Goal: Information Seeking & Learning: Check status

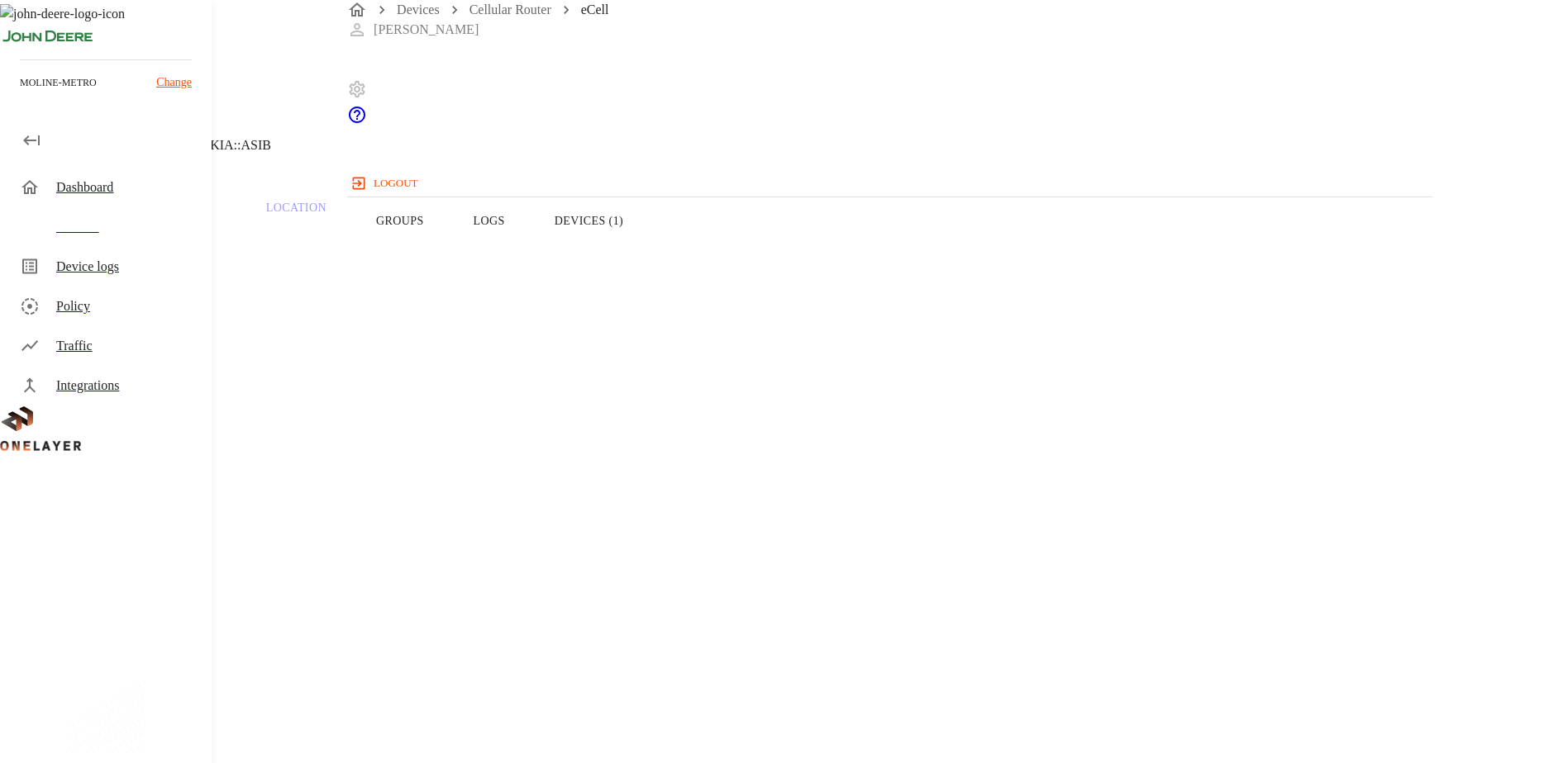
click at [648, 253] on button "Devices (1)" at bounding box center [588, 220] width 118 height 105
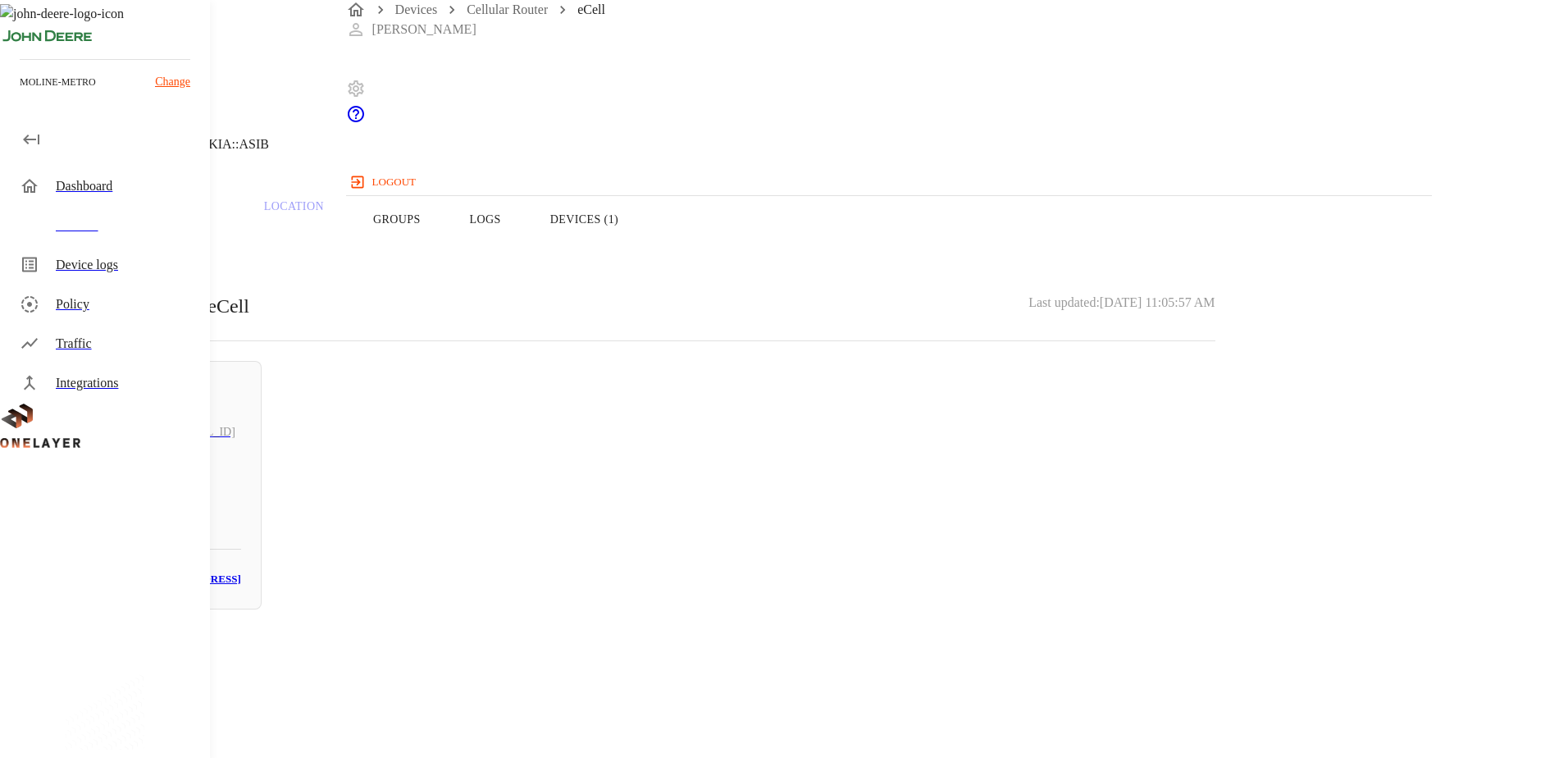
click at [525, 243] on button "Logs" at bounding box center [485, 219] width 80 height 104
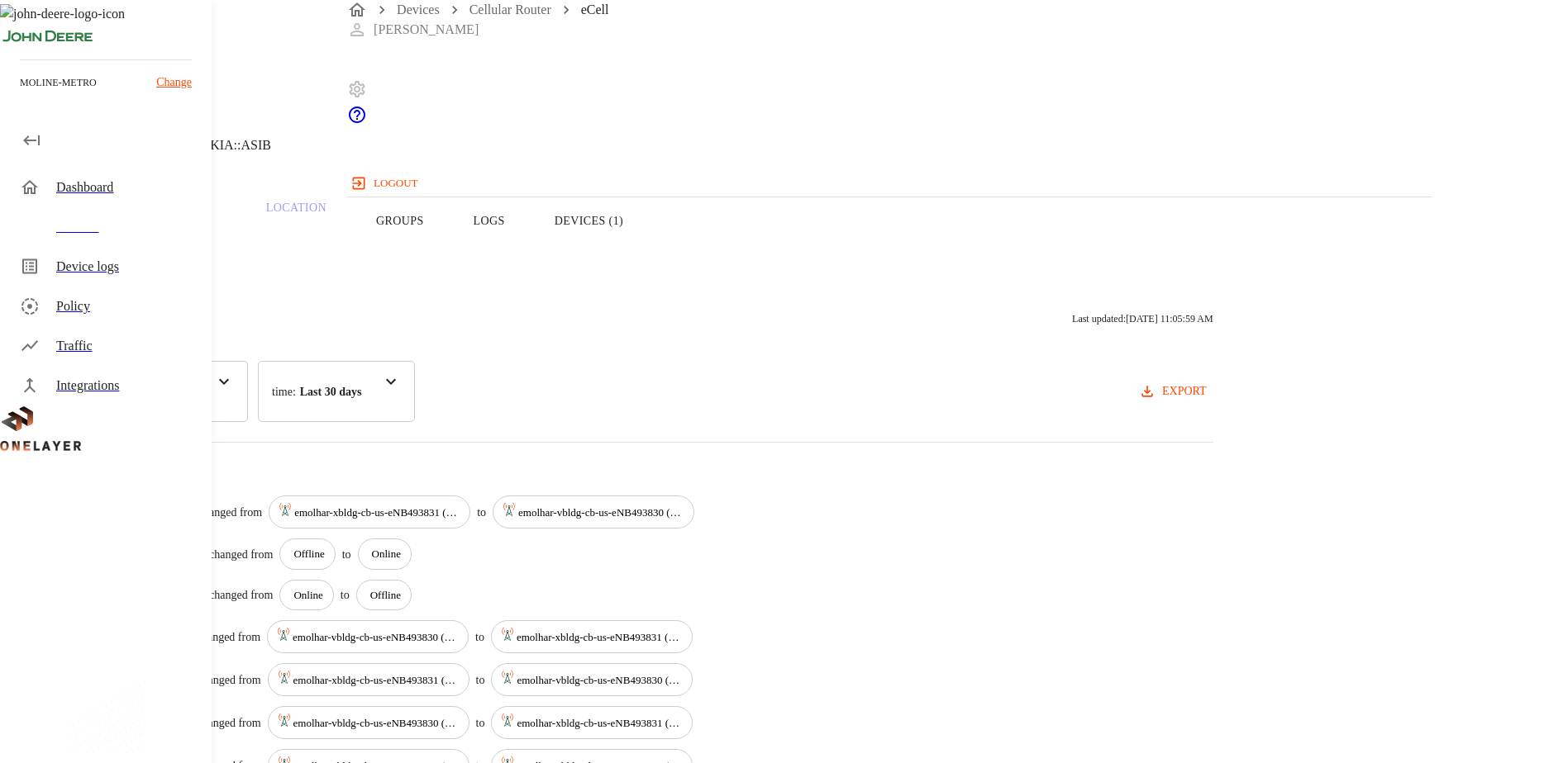
click at [529, 245] on button "Logs" at bounding box center [489, 220] width 81 height 105
click at [648, 240] on button "Devices (1)" at bounding box center [588, 220] width 118 height 105
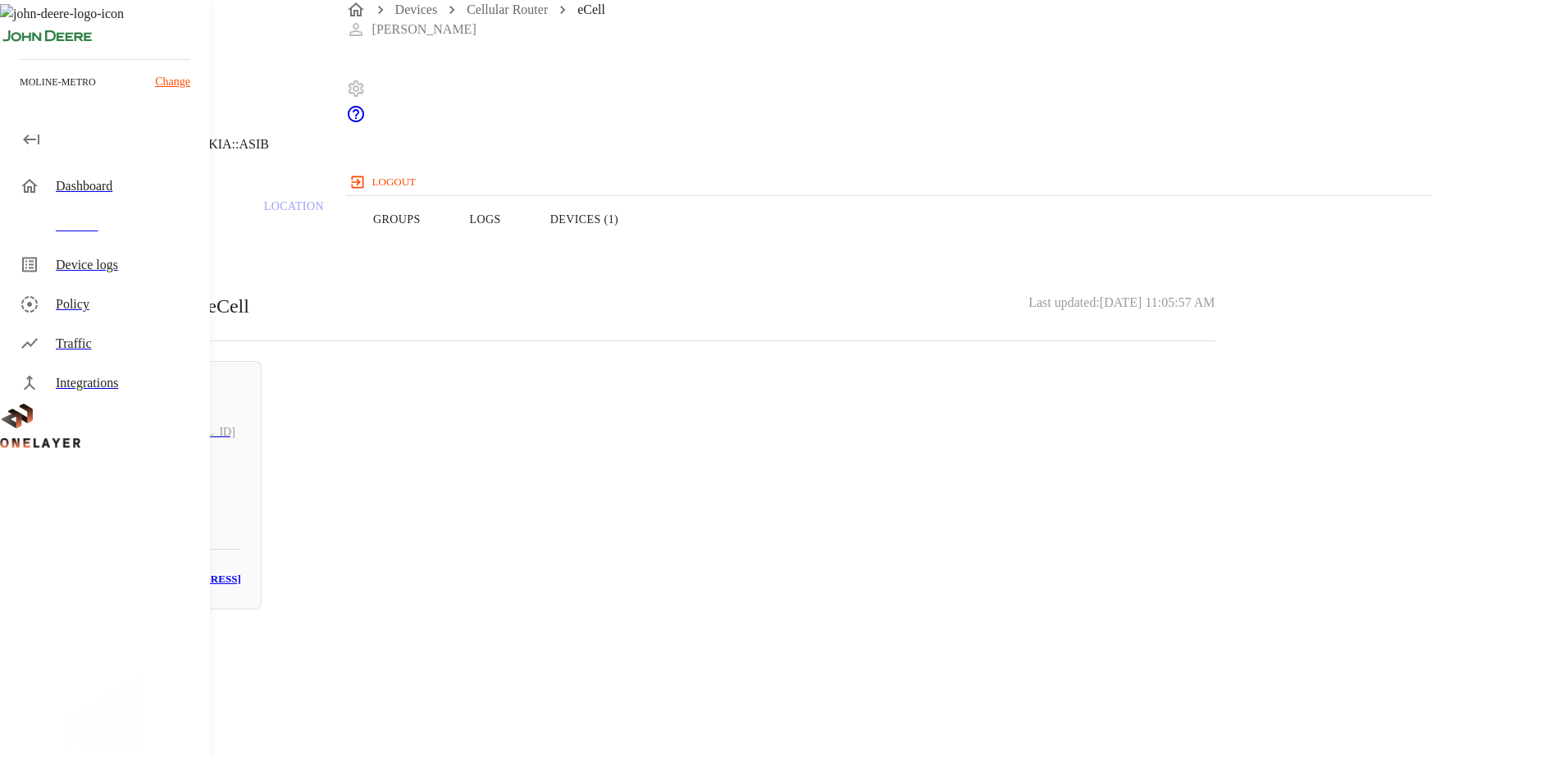
click at [113, 248] on button "Overview" at bounding box center [56, 219] width 113 height 104
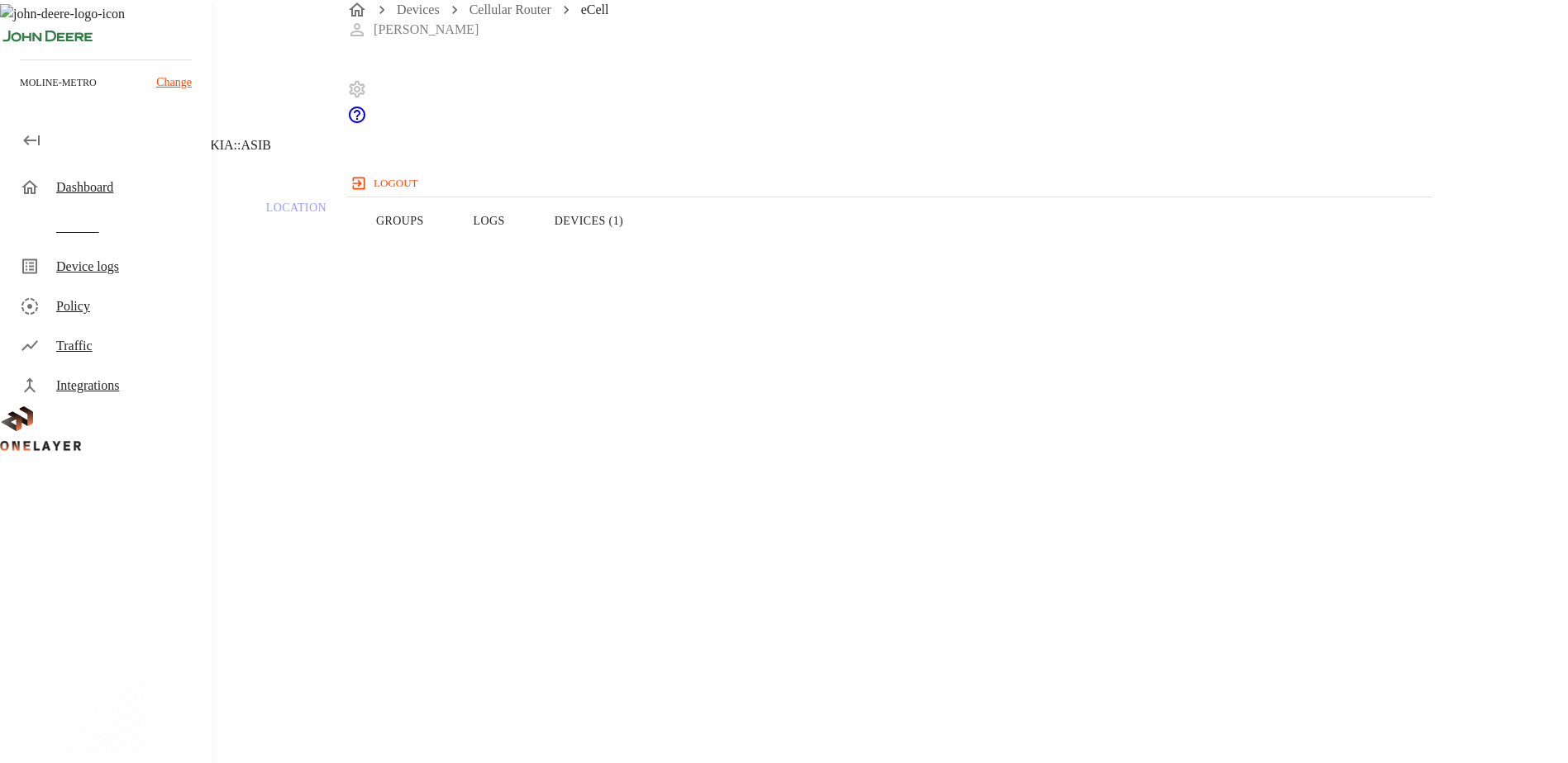
click at [10, 93] on icon at bounding box center [5, 84] width 10 height 17
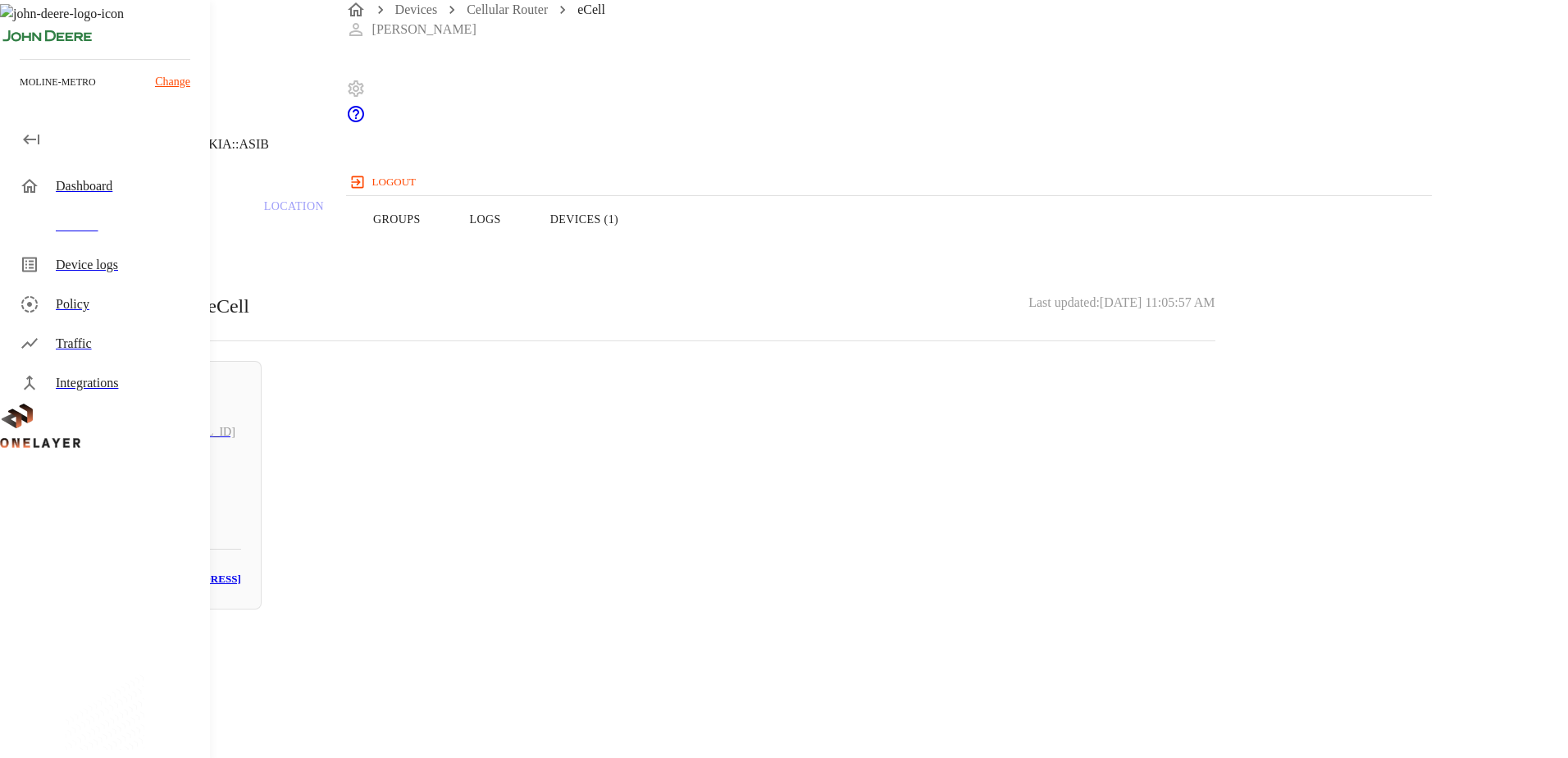
click at [10, 92] on icon at bounding box center [5, 84] width 10 height 17
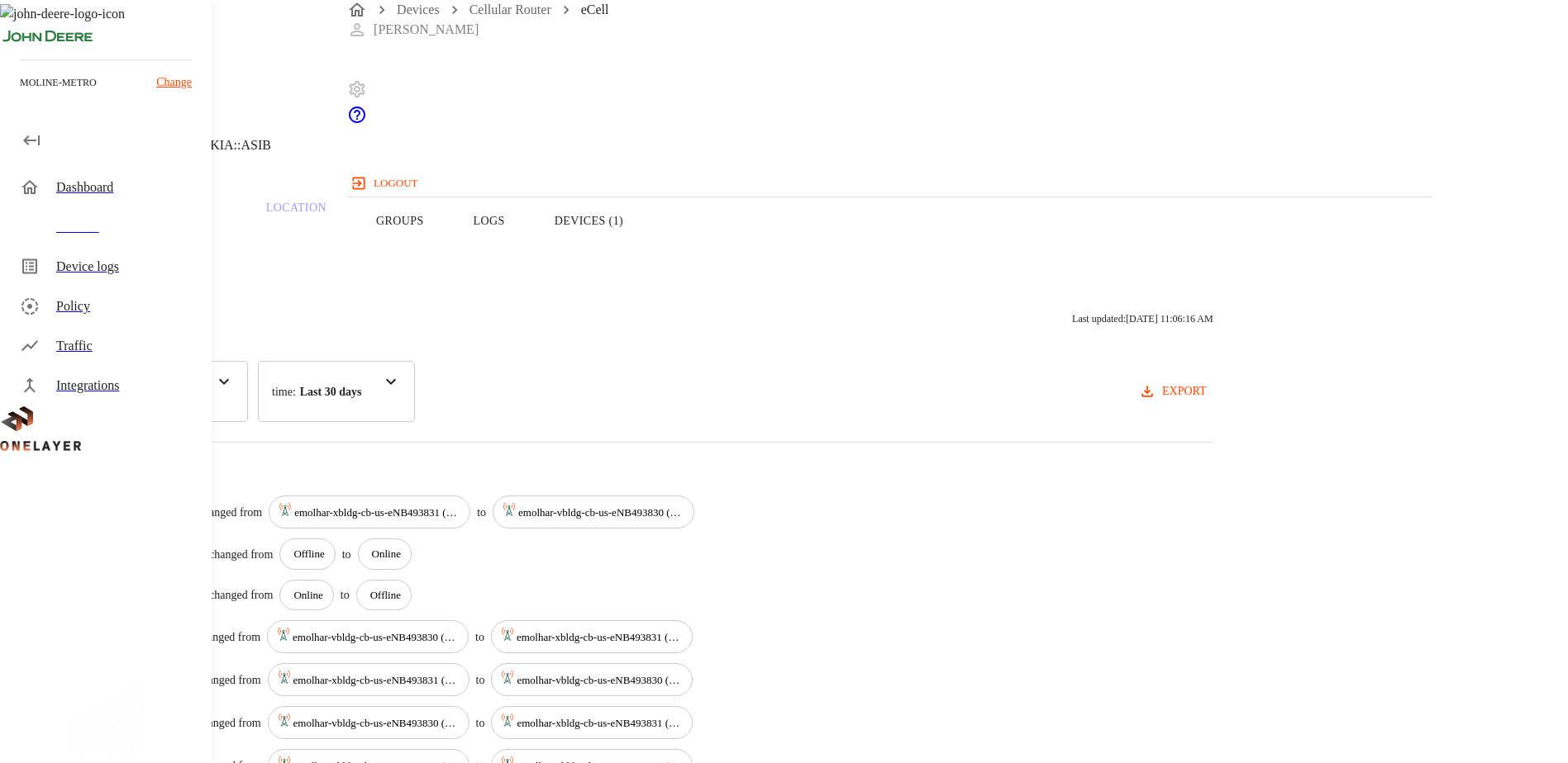
click at [10, 93] on icon at bounding box center [5, 84] width 10 height 17
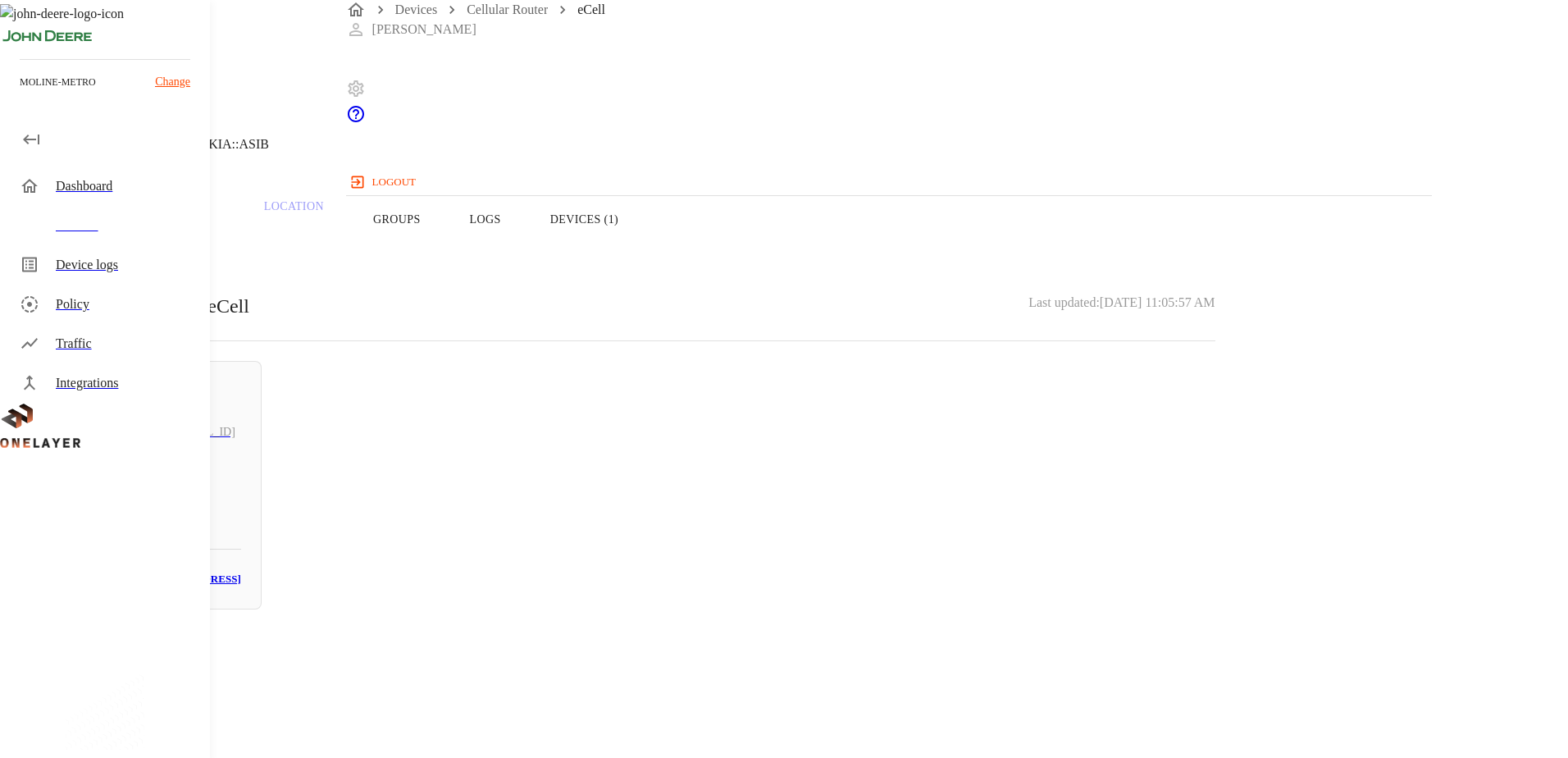
click at [10, 92] on icon at bounding box center [5, 84] width 10 height 17
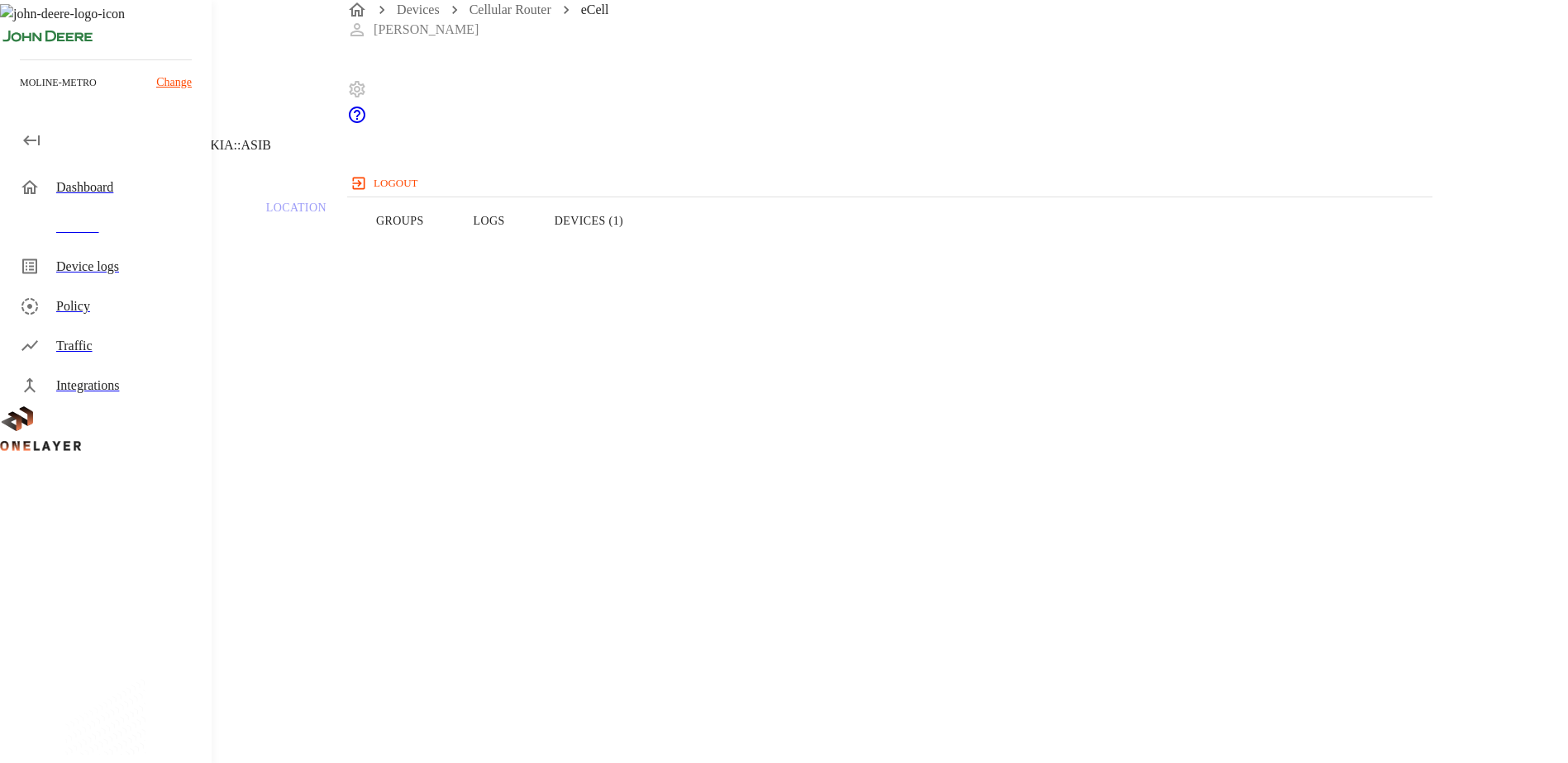
click at [20, 94] on icon at bounding box center [10, 84] width 20 height 20
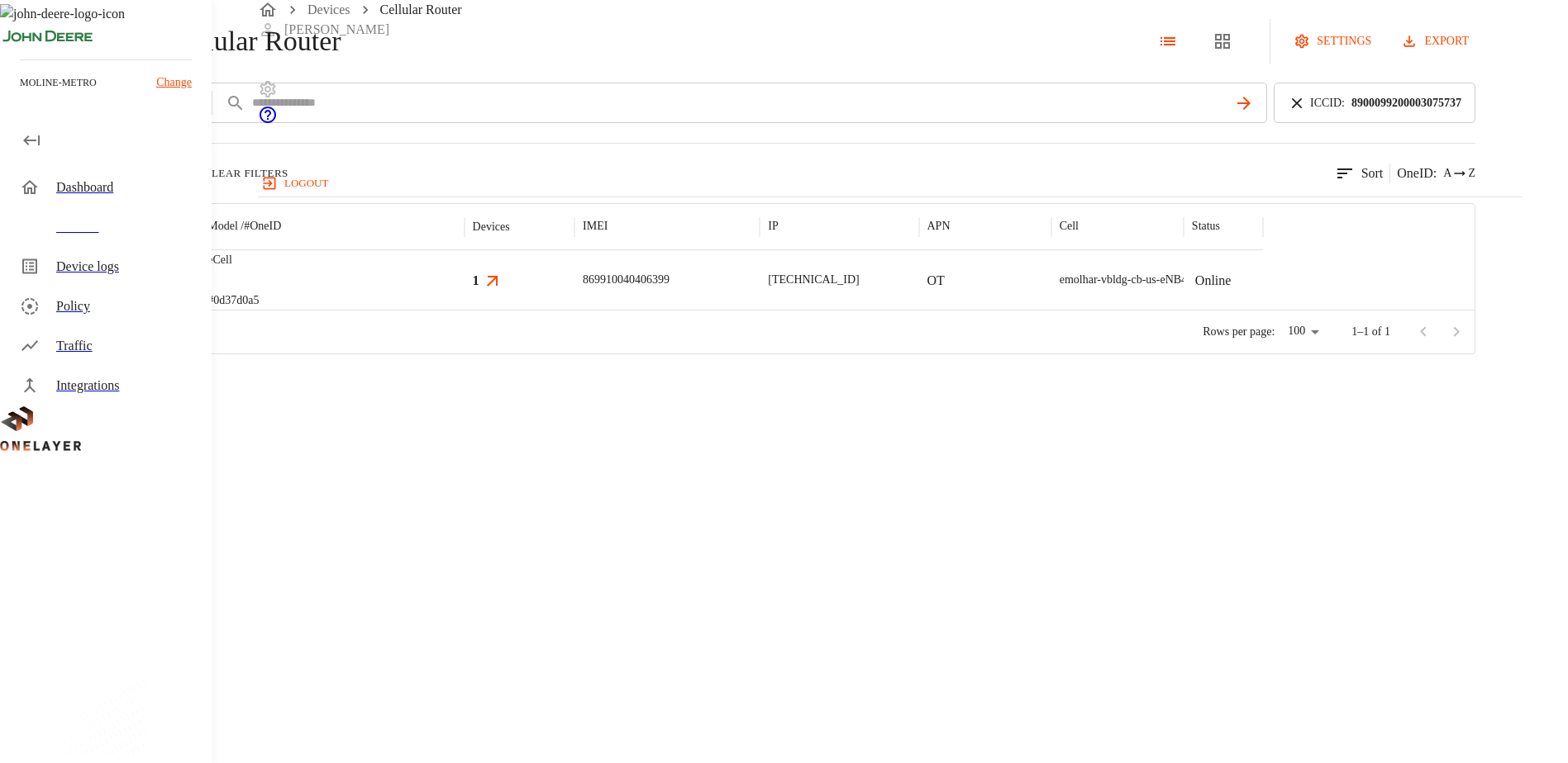
click at [1305, 113] on icon at bounding box center [1297, 103] width 19 height 19
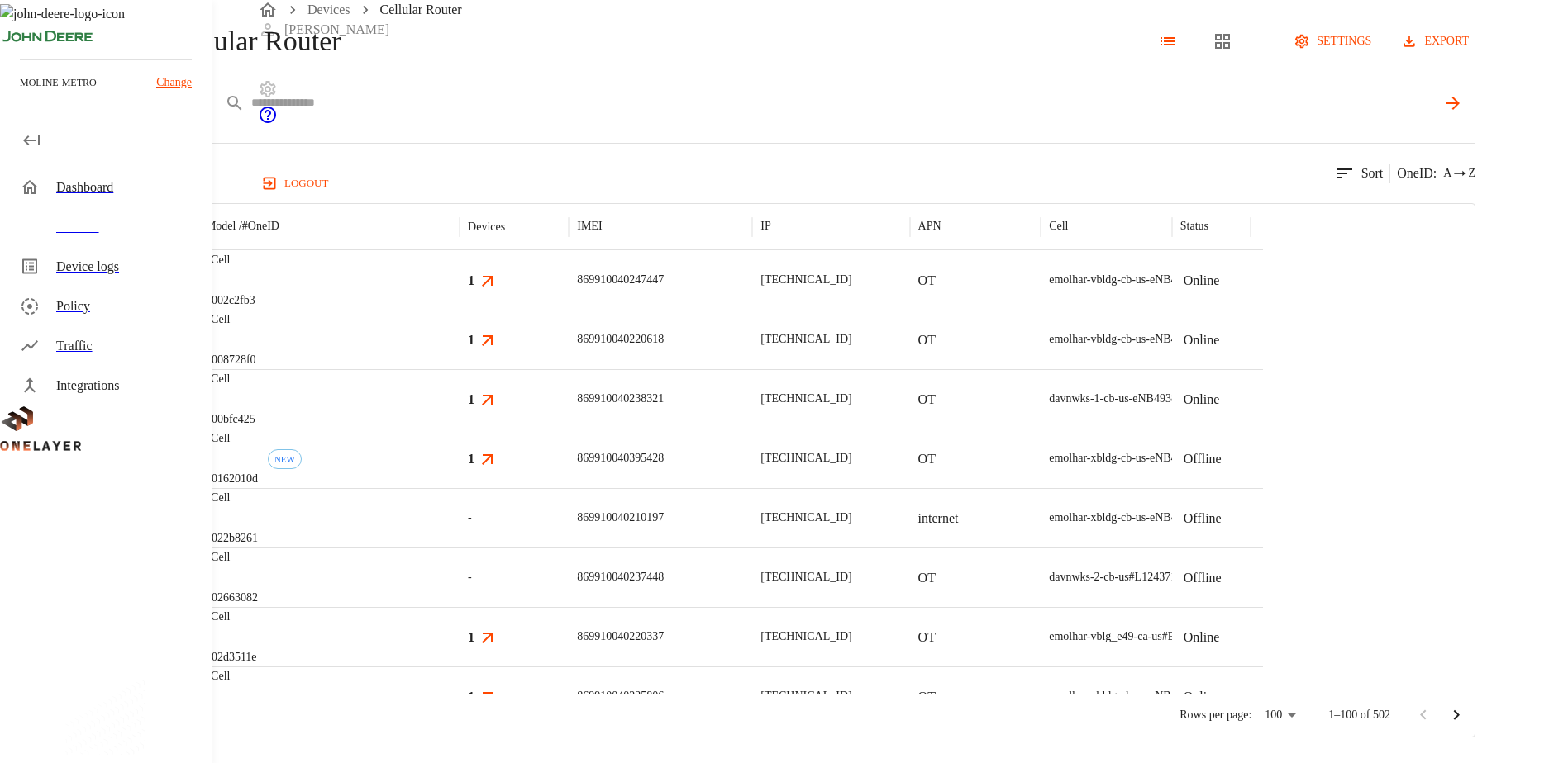
click at [1181, 123] on div "ICCID *****" at bounding box center [796, 103] width 1356 height 40
click at [1163, 114] on input "text" at bounding box center [843, 103] width 1186 height 24
paste input "**********"
type input "**********"
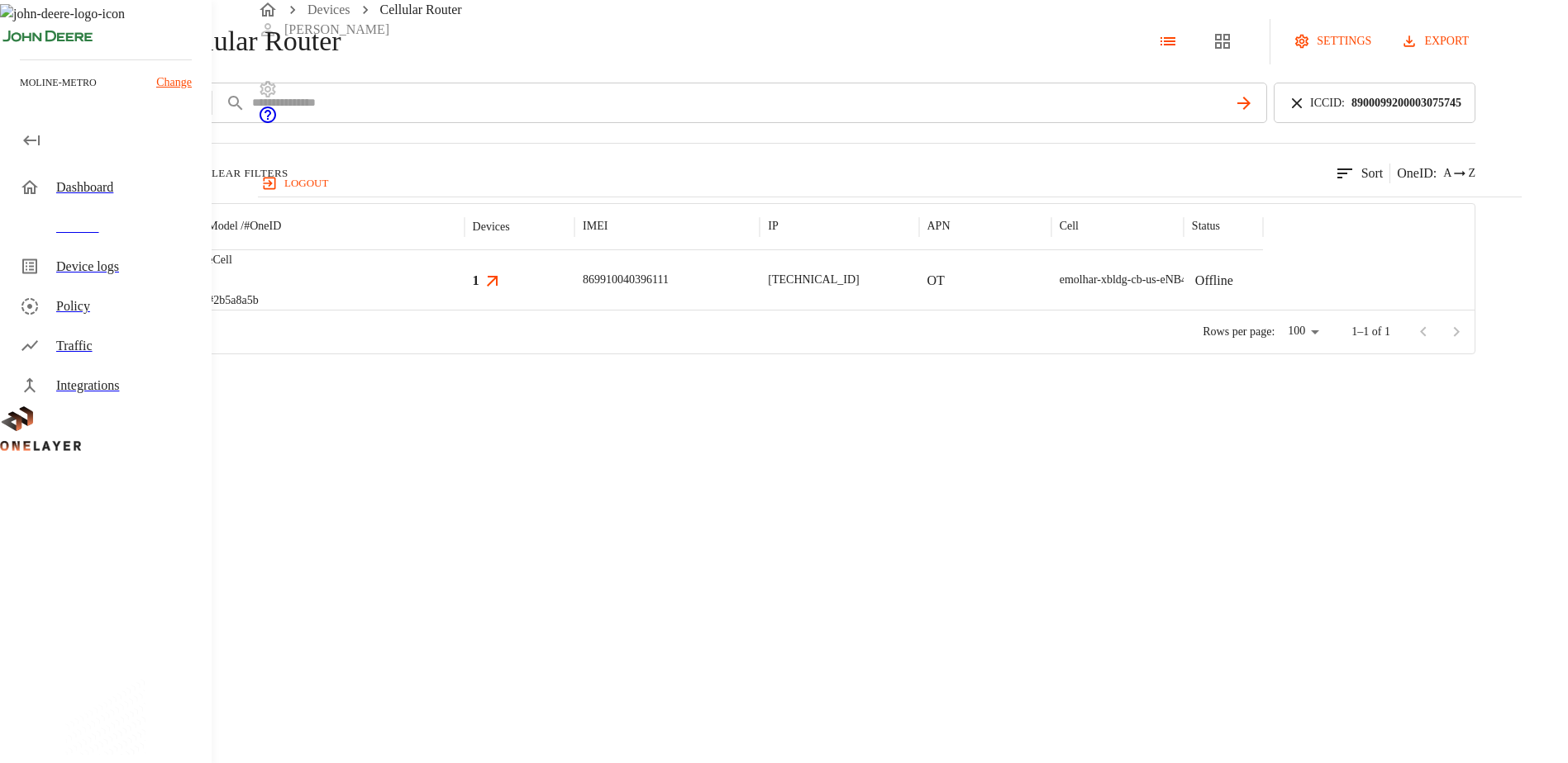
click at [141, 289] on img "MultiTech" at bounding box center [109, 280] width 61 height 17
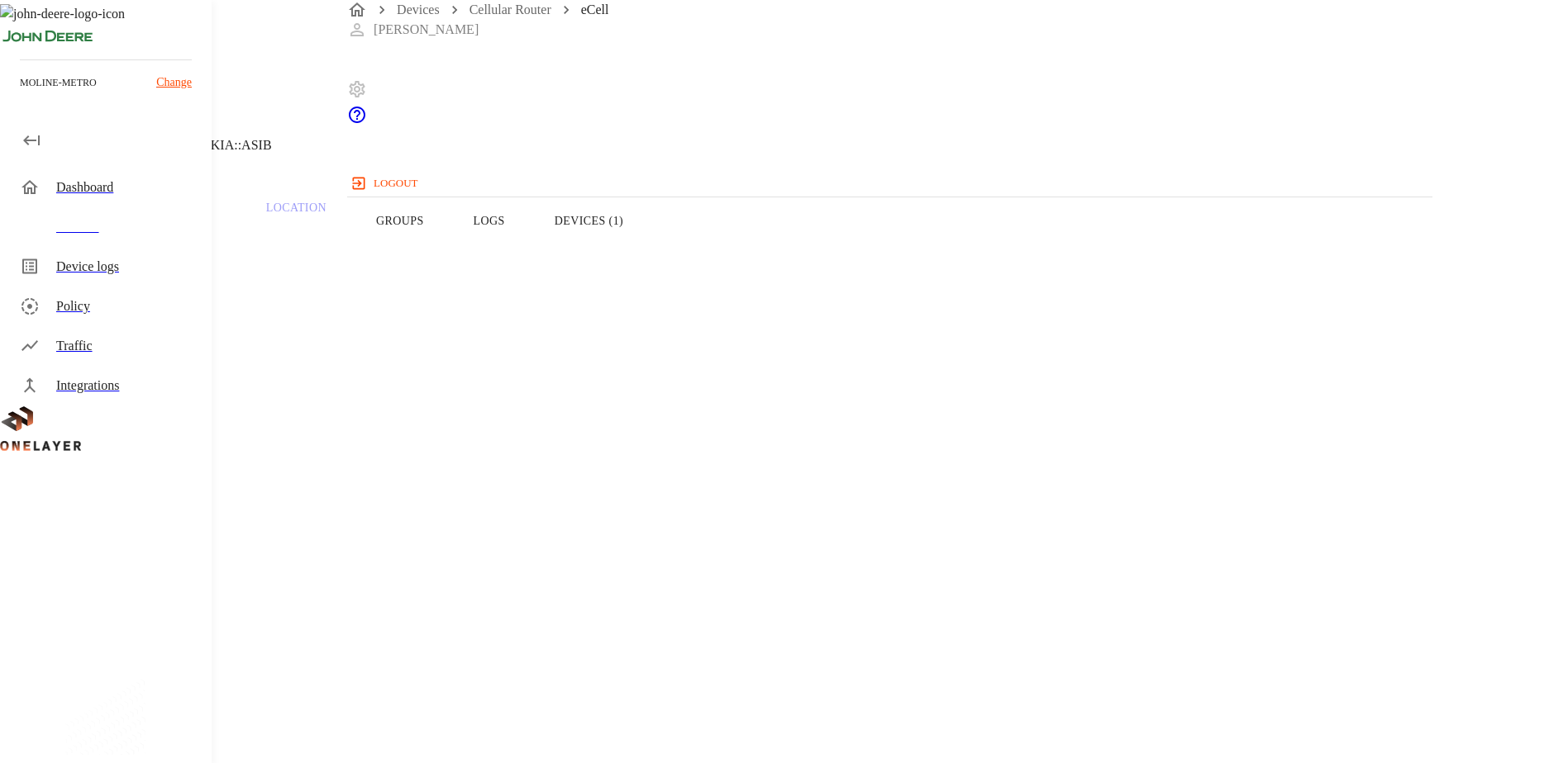
click at [529, 251] on button "Logs" at bounding box center [489, 220] width 81 height 105
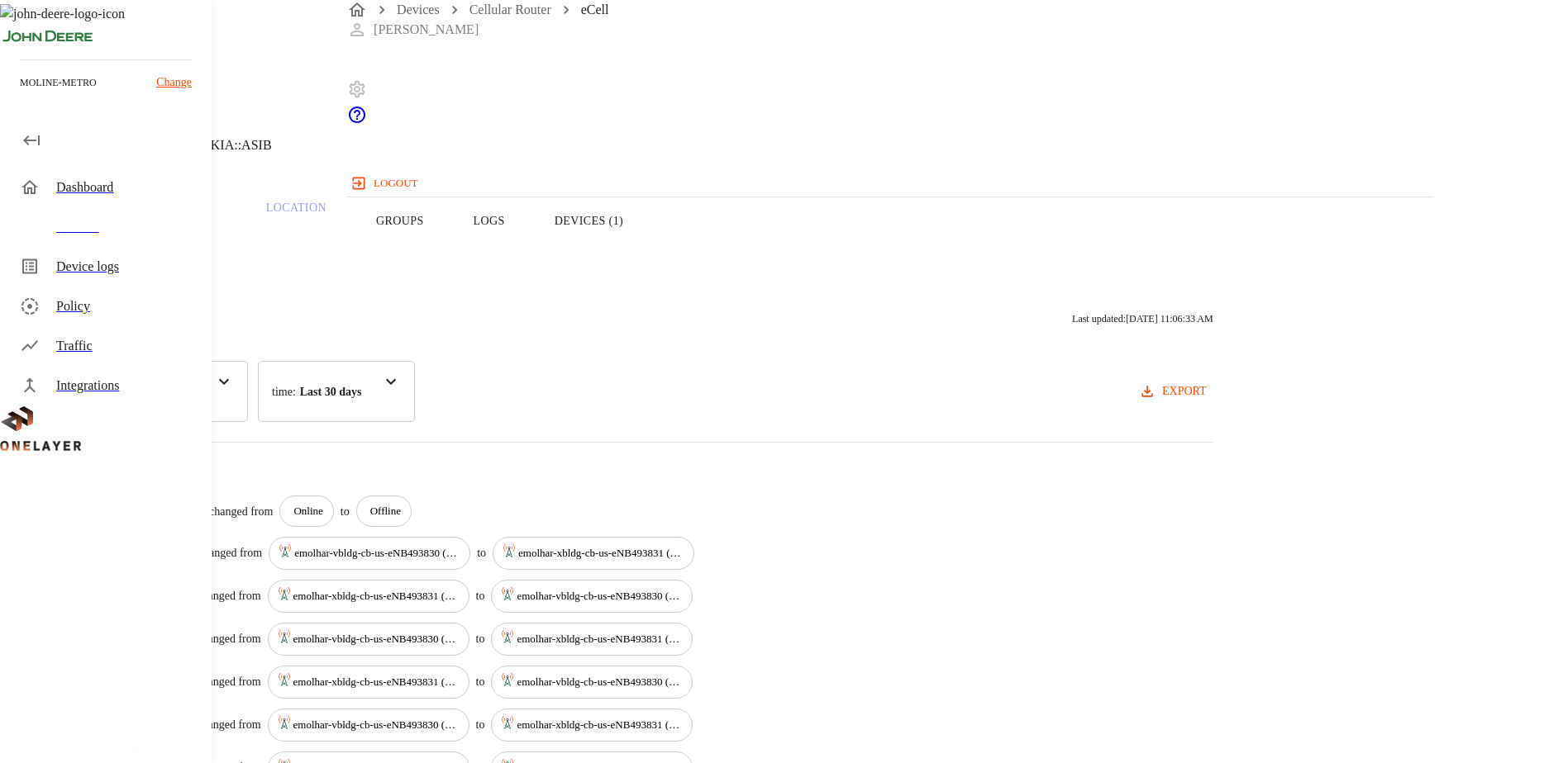
click at [114, 261] on button "Overview" at bounding box center [56, 220] width 114 height 105
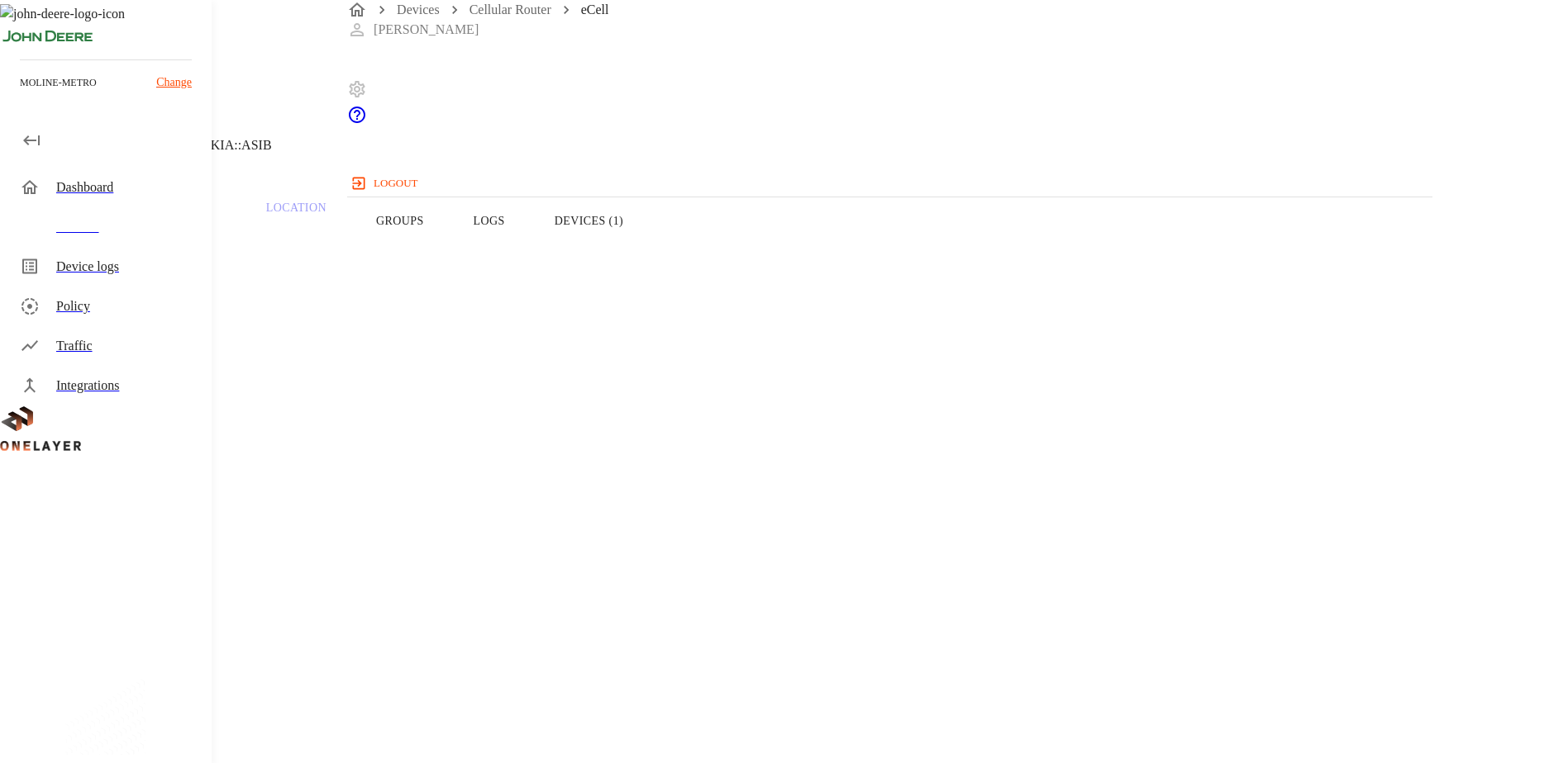
click at [529, 256] on button "Logs" at bounding box center [489, 220] width 81 height 105
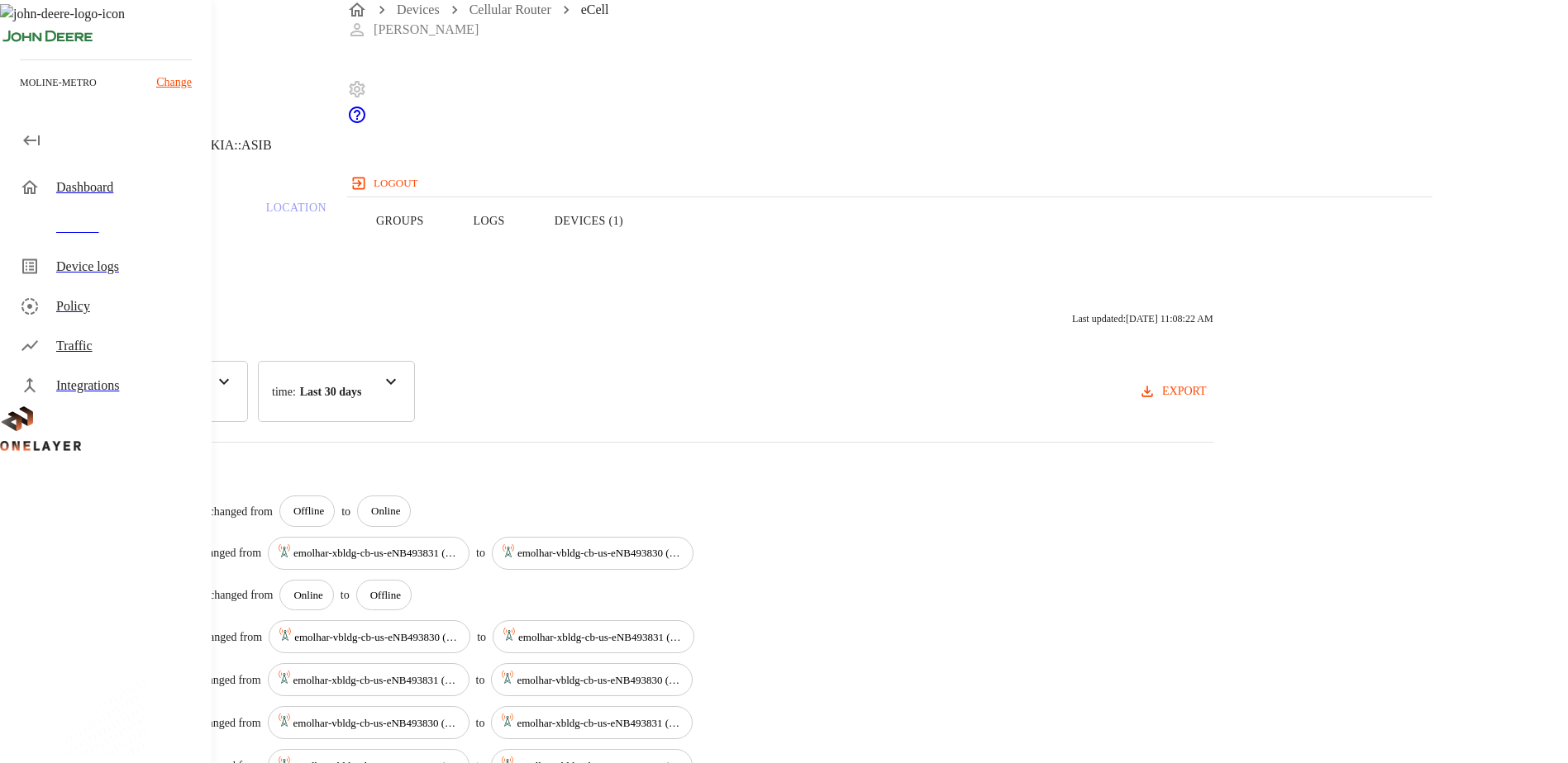
click at [114, 257] on button "Overview" at bounding box center [56, 220] width 114 height 105
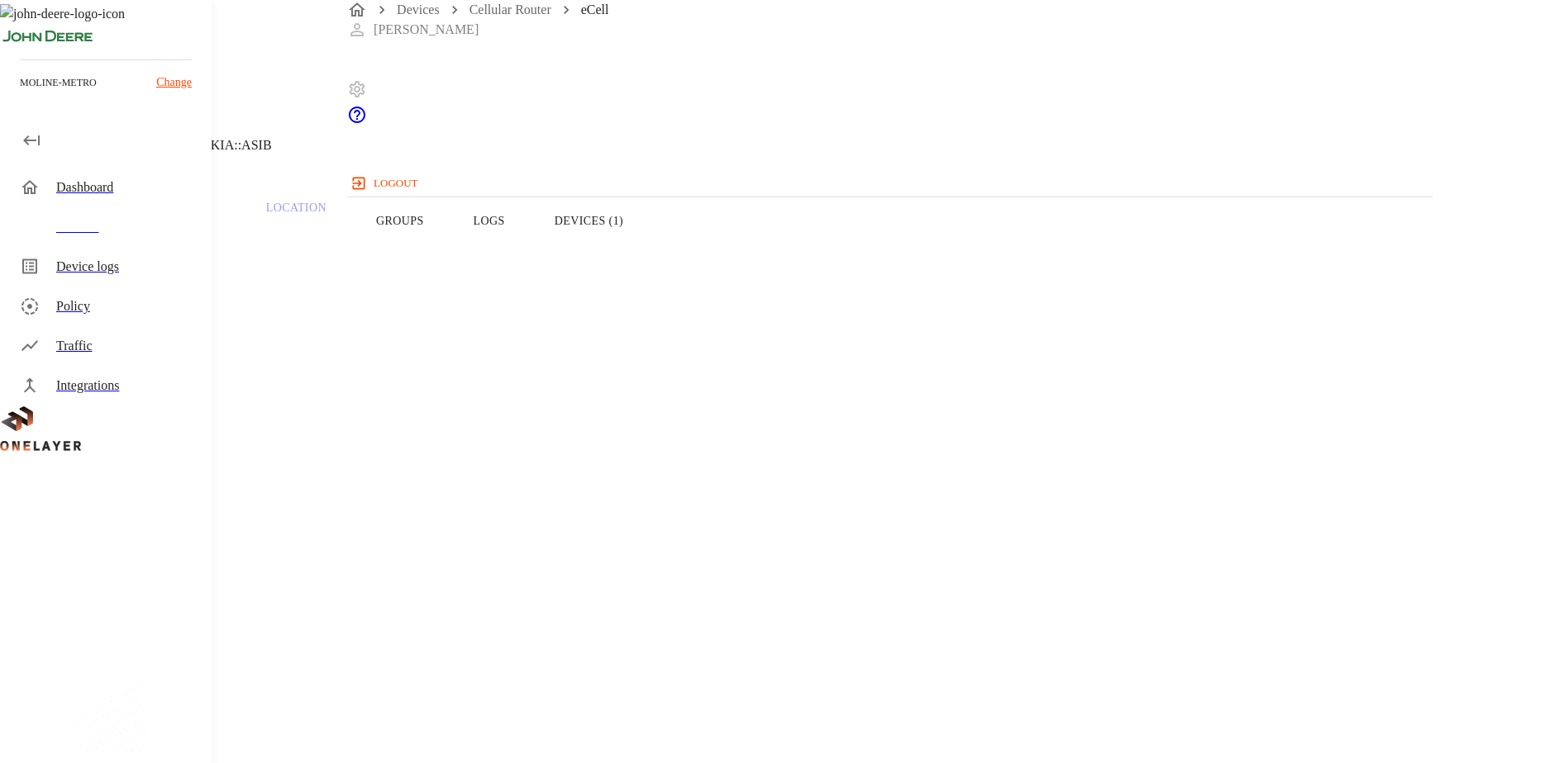
click at [20, 94] on icon at bounding box center [10, 84] width 20 height 20
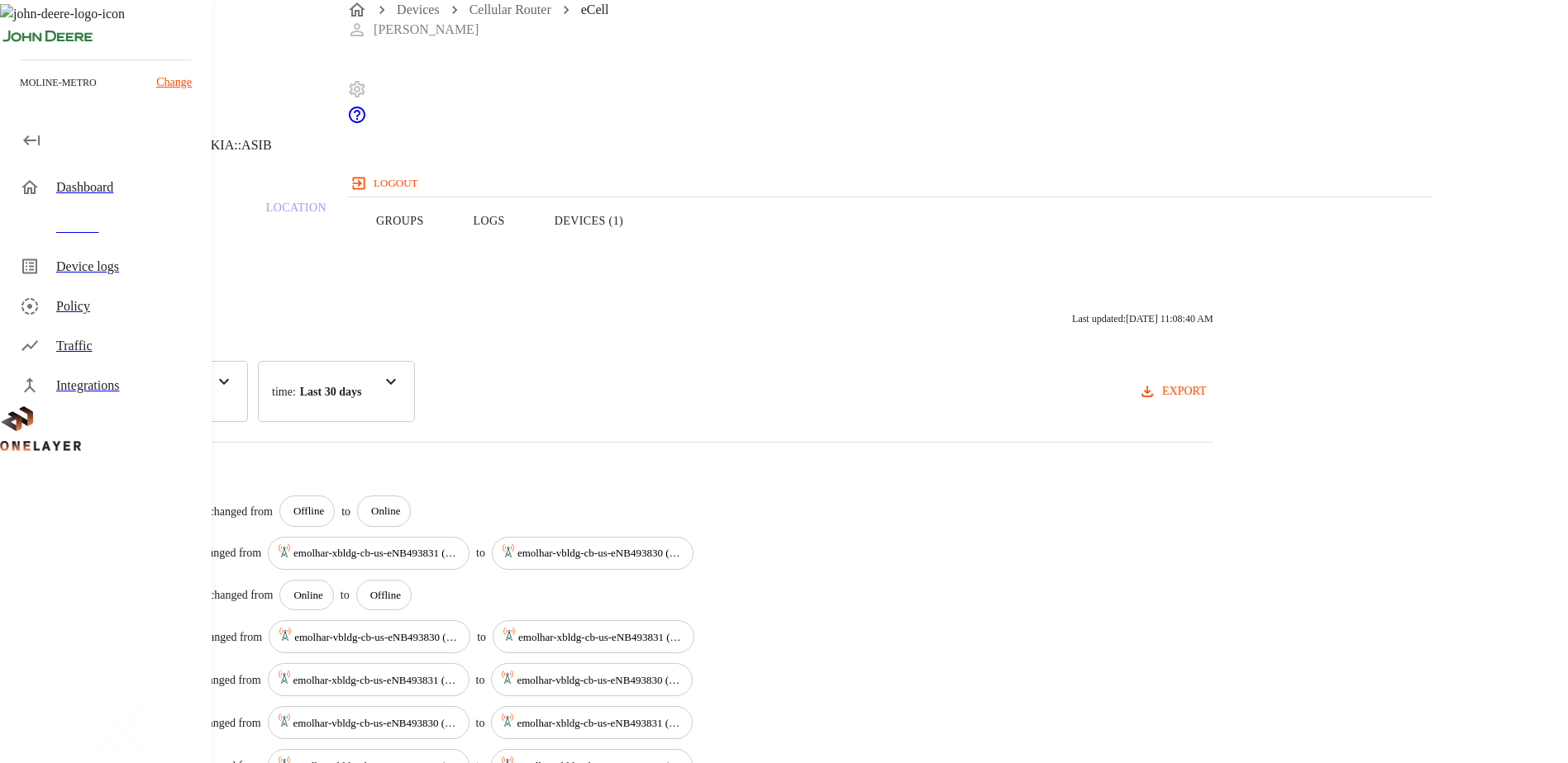
click at [20, 94] on icon at bounding box center [10, 84] width 20 height 20
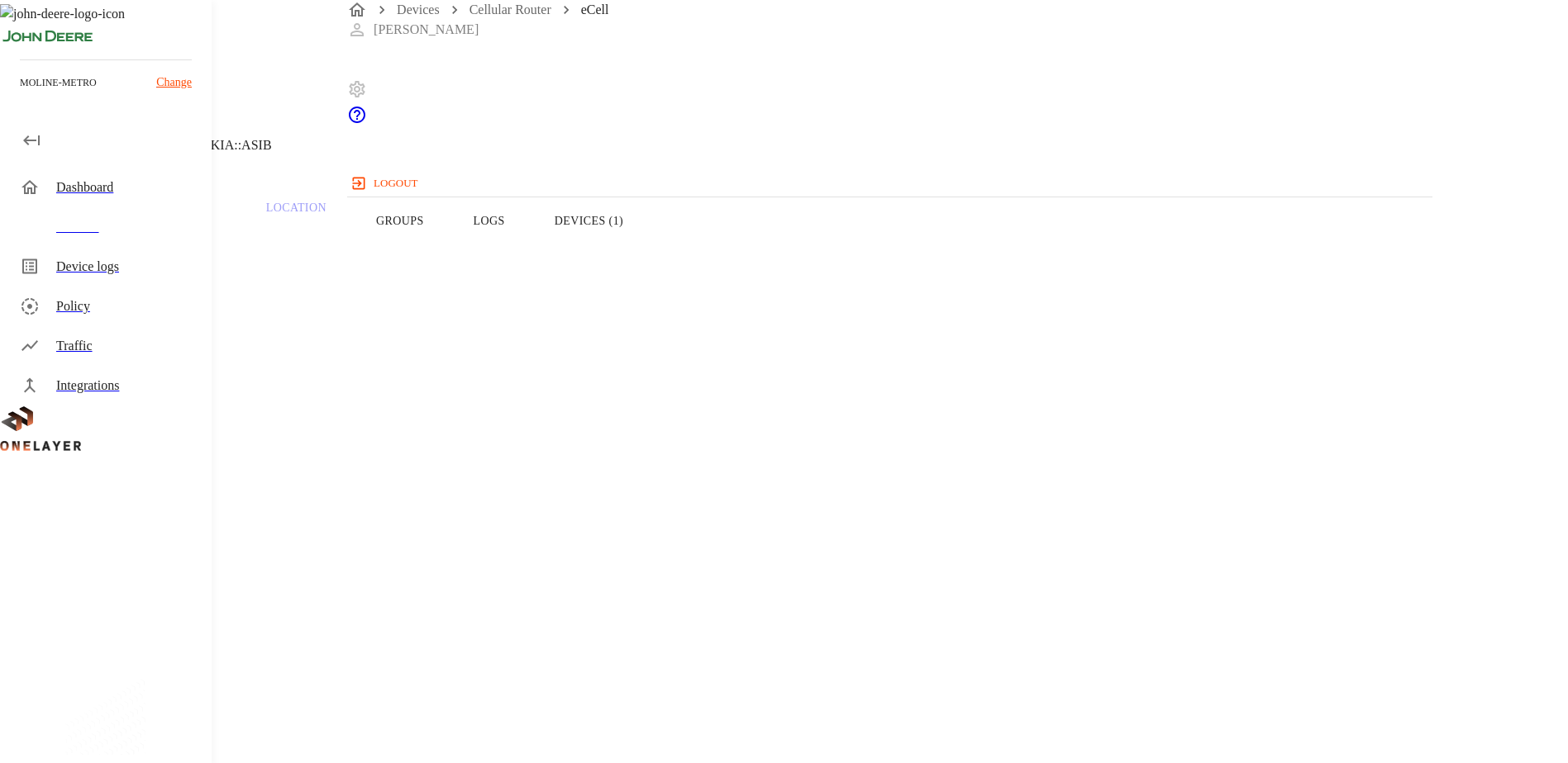
click at [20, 94] on icon at bounding box center [10, 84] width 20 height 20
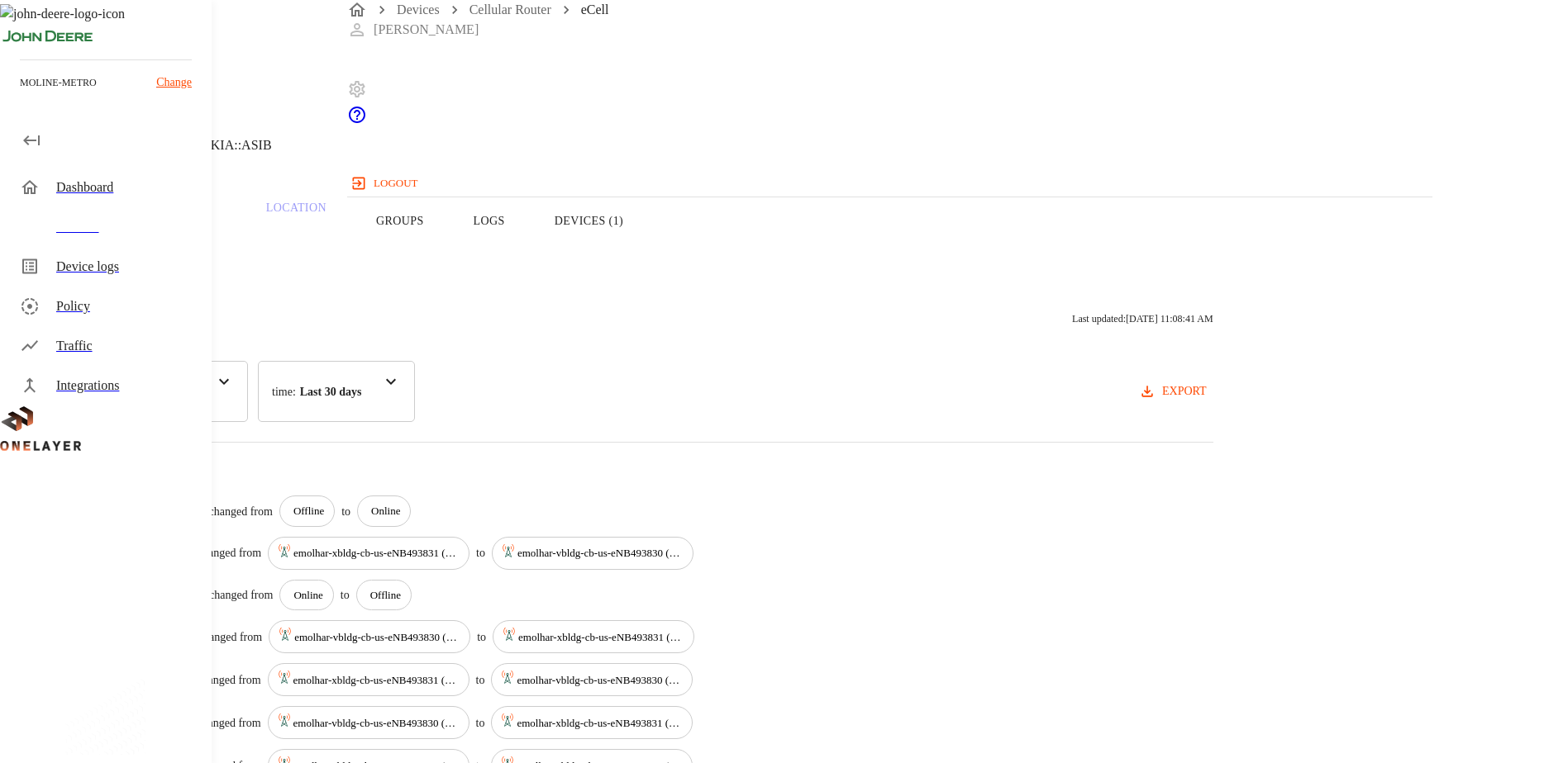
click at [20, 94] on icon at bounding box center [10, 84] width 20 height 20
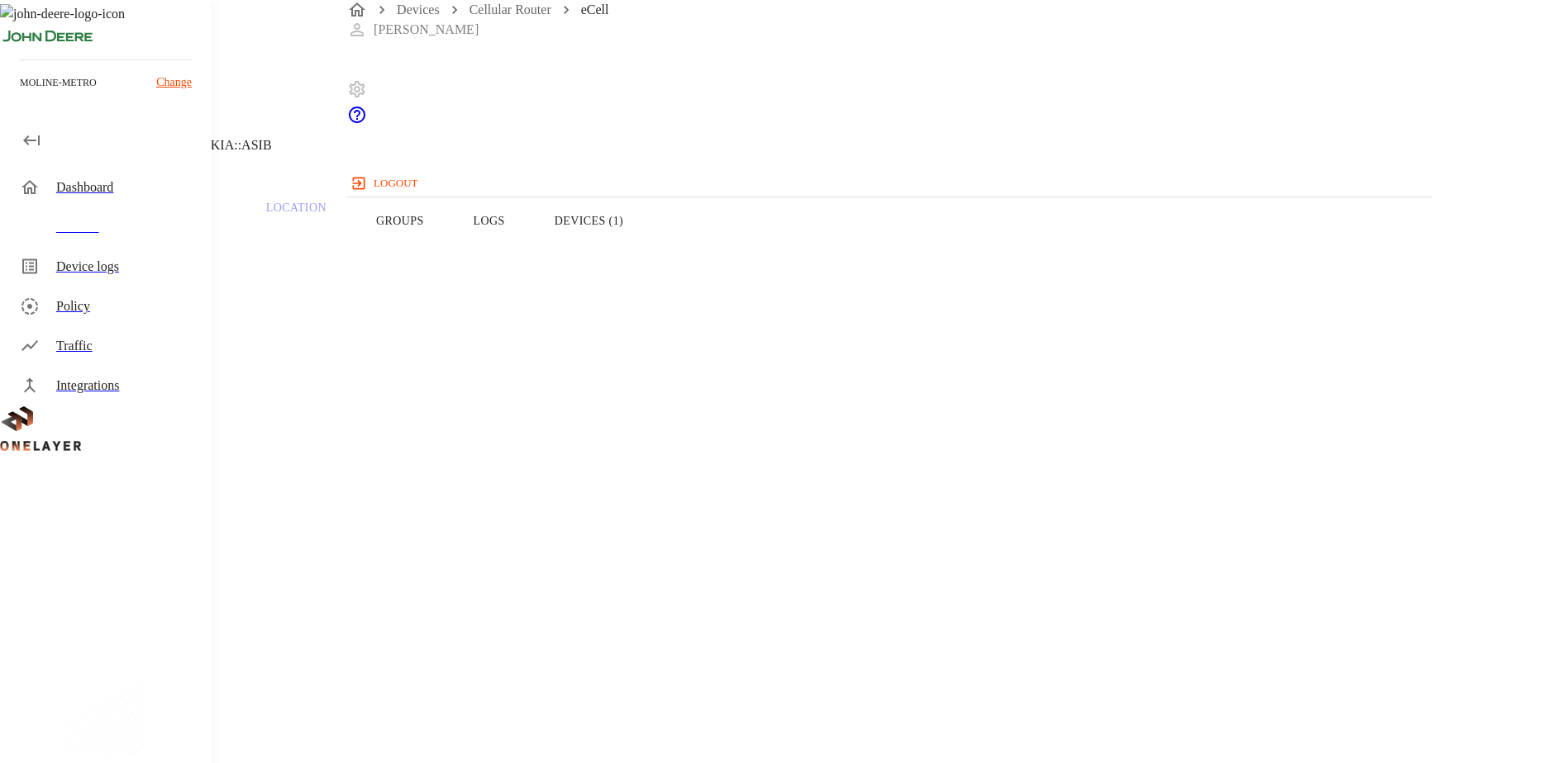
click at [20, 94] on icon at bounding box center [10, 84] width 20 height 20
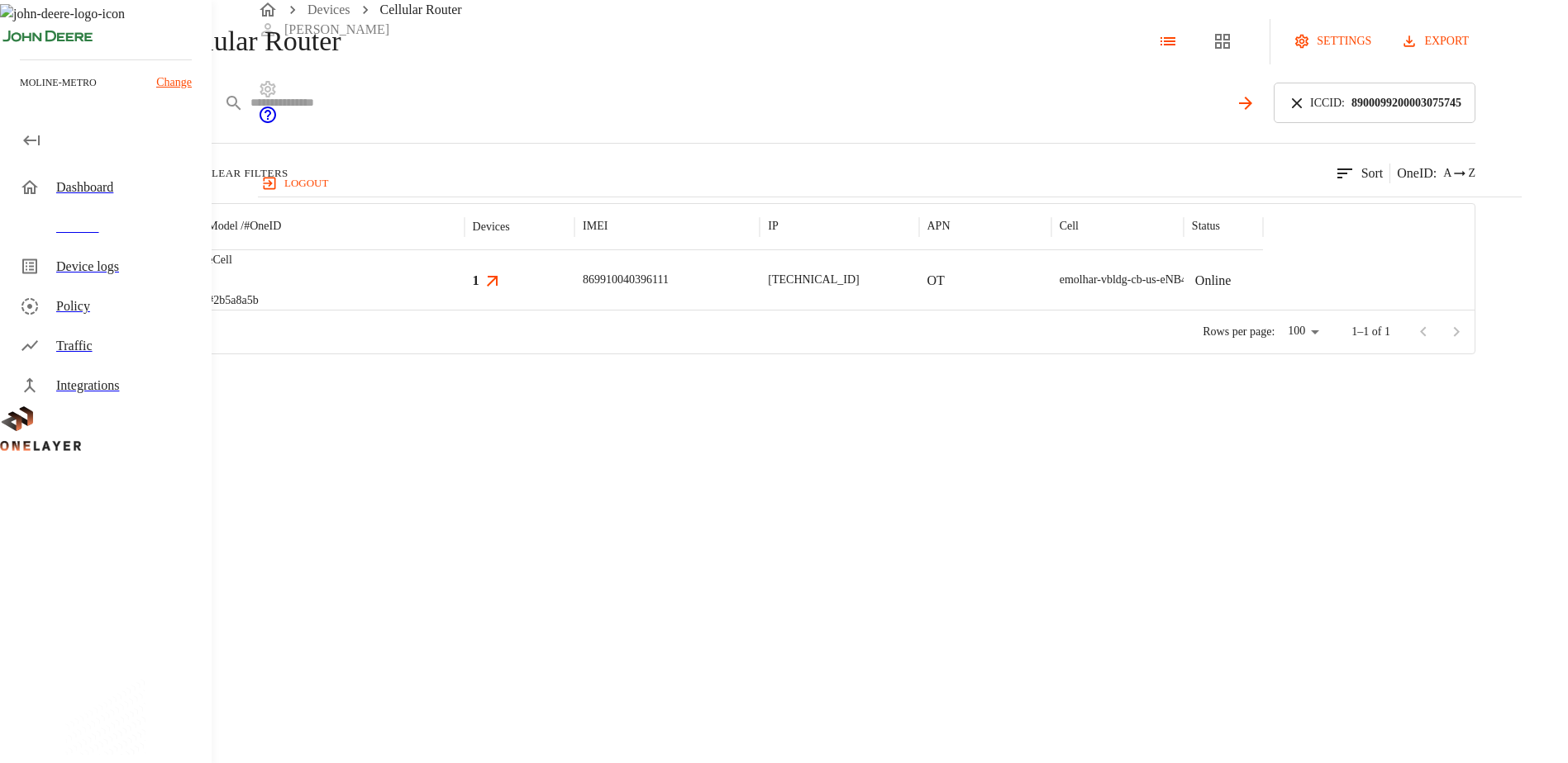
click at [618, 114] on input "text" at bounding box center [740, 103] width 978 height 24
paste input "**********"
type input "**********"
click at [1305, 113] on icon at bounding box center [1297, 103] width 19 height 19
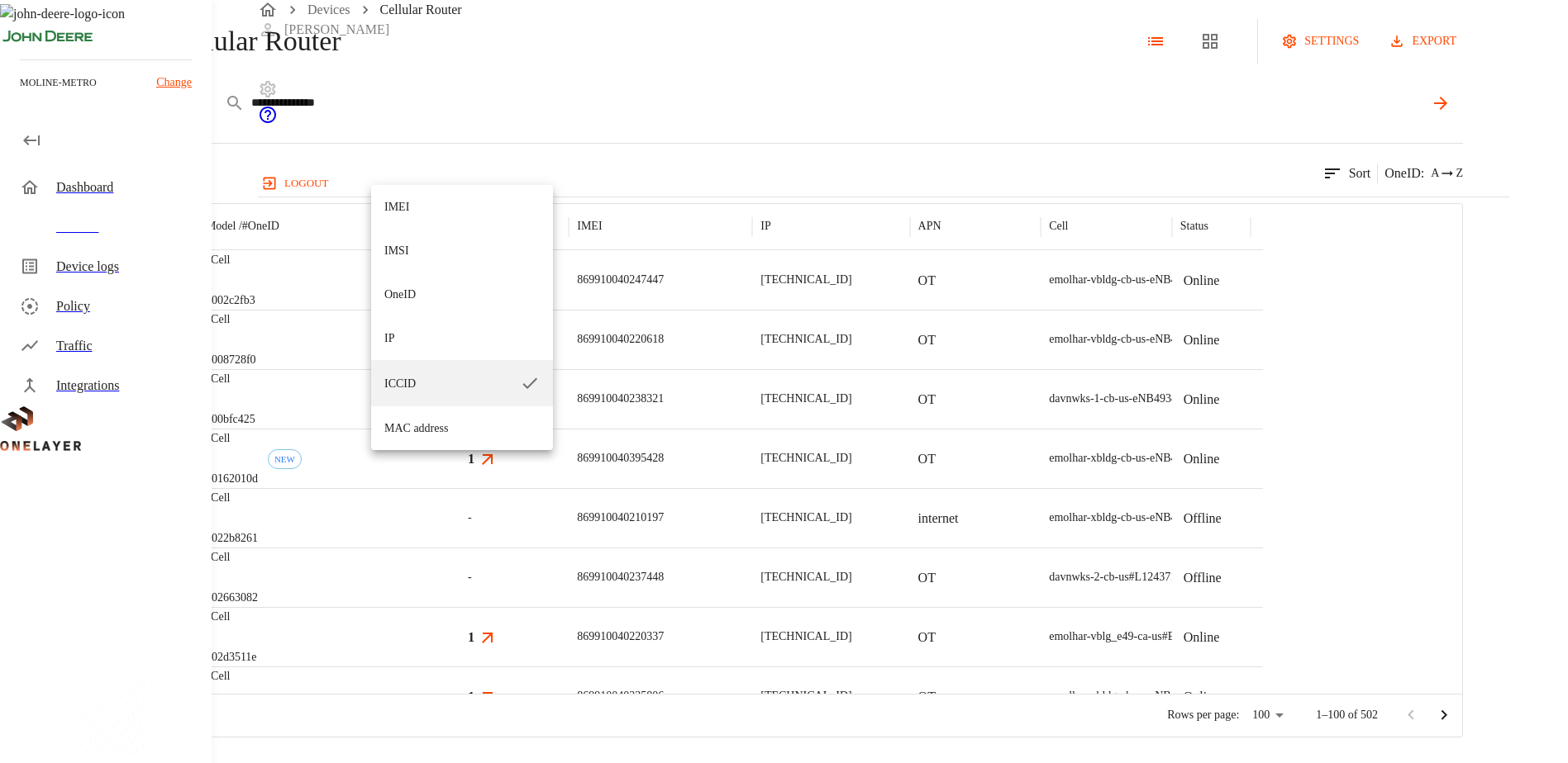
click at [389, 163] on body "**********" at bounding box center [784, 368] width 1568 height 738
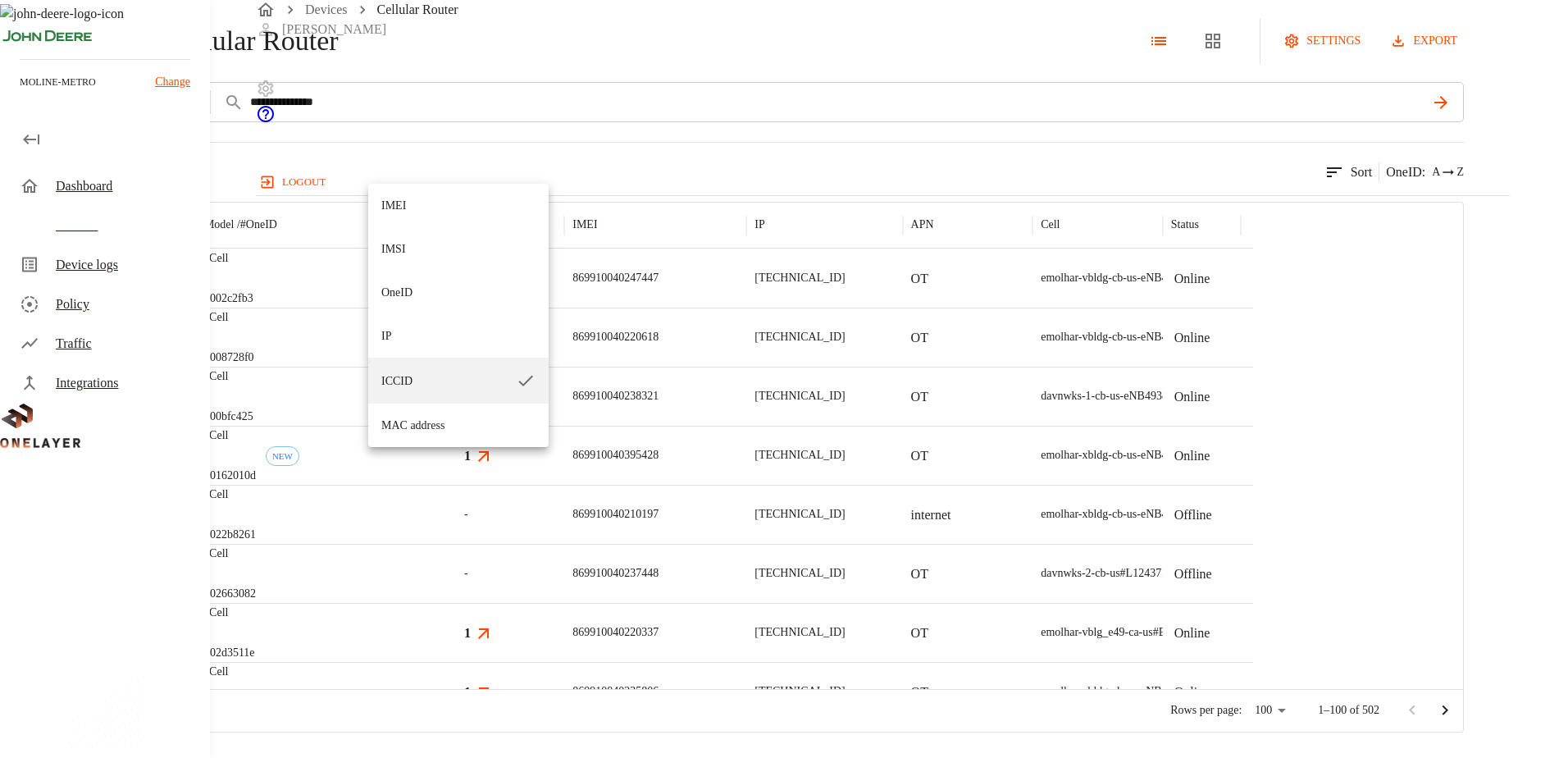
click at [406, 252] on li "IMSI" at bounding box center [459, 249] width 180 height 43
click at [419, 174] on body "**********" at bounding box center [784, 366] width 1568 height 733
drag, startPoint x: 403, startPoint y: 221, endPoint x: 411, endPoint y: 216, distance: 9.4
click at [403, 221] on li "IMEI" at bounding box center [459, 206] width 180 height 43
type input "****"
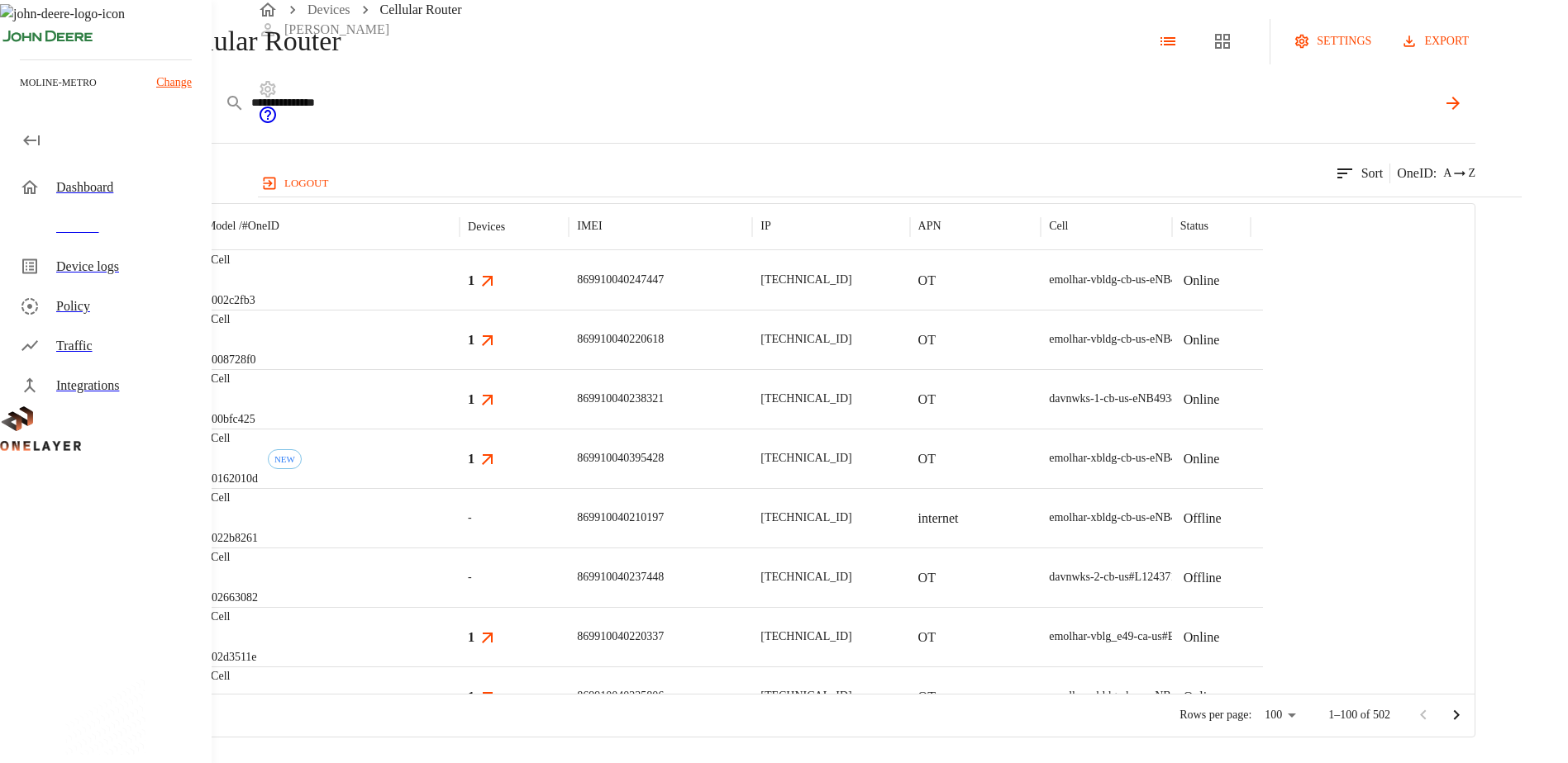
click at [1463, 114] on icon at bounding box center [1453, 103] width 20 height 20
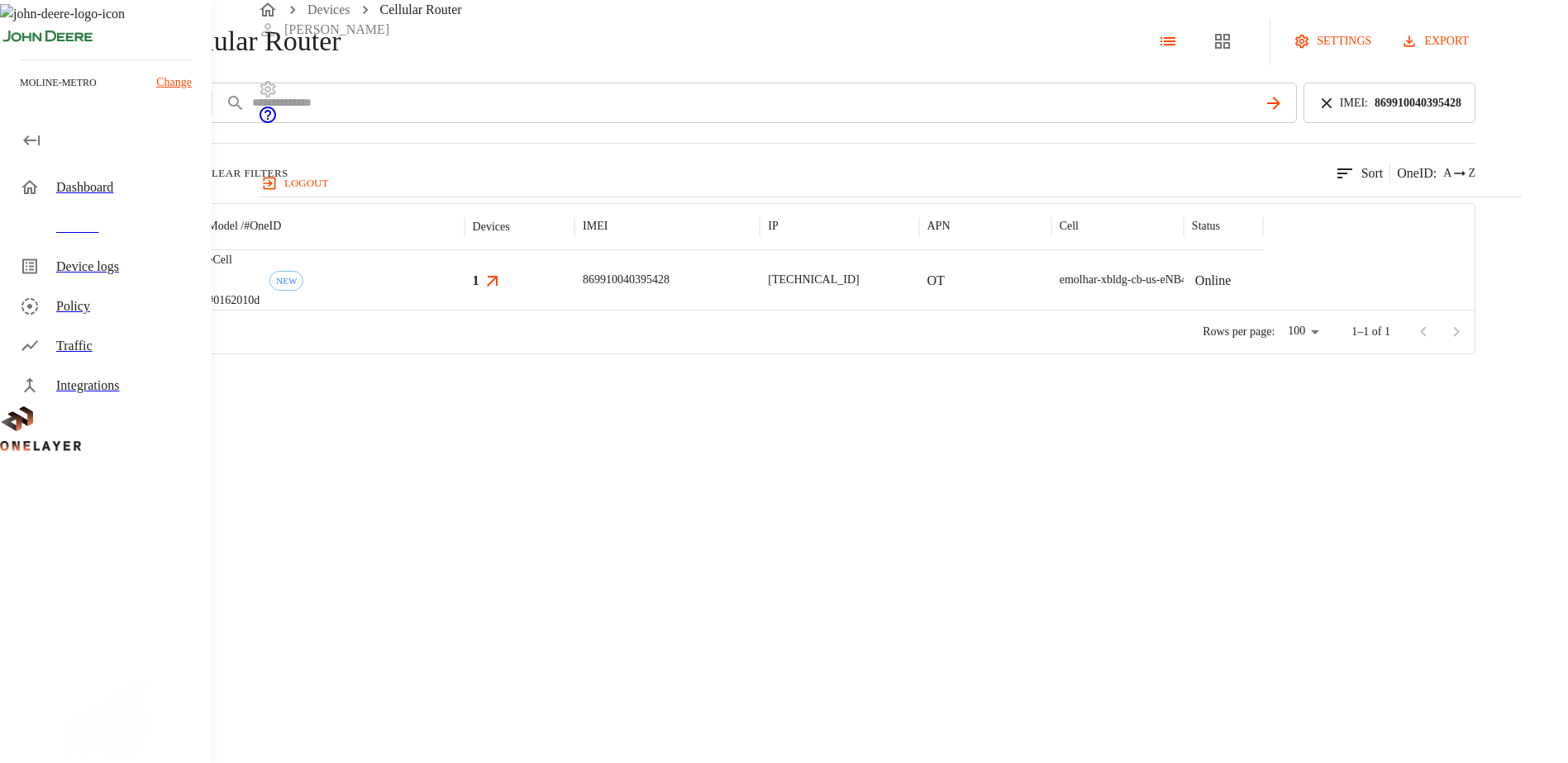
click at [141, 289] on img "MultiTech" at bounding box center [109, 280] width 61 height 17
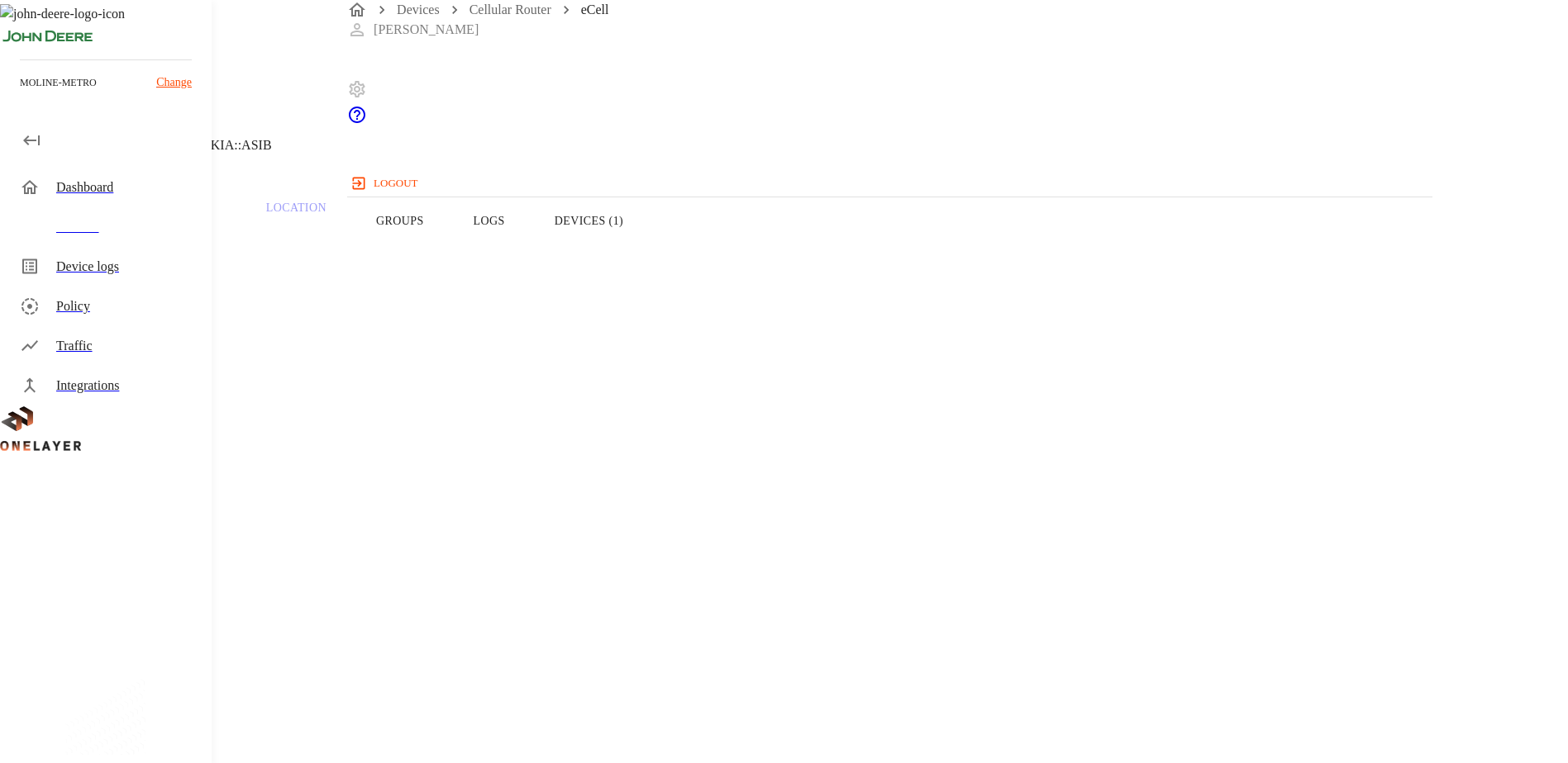
click at [648, 247] on button "Devices (1)" at bounding box center [588, 220] width 118 height 105
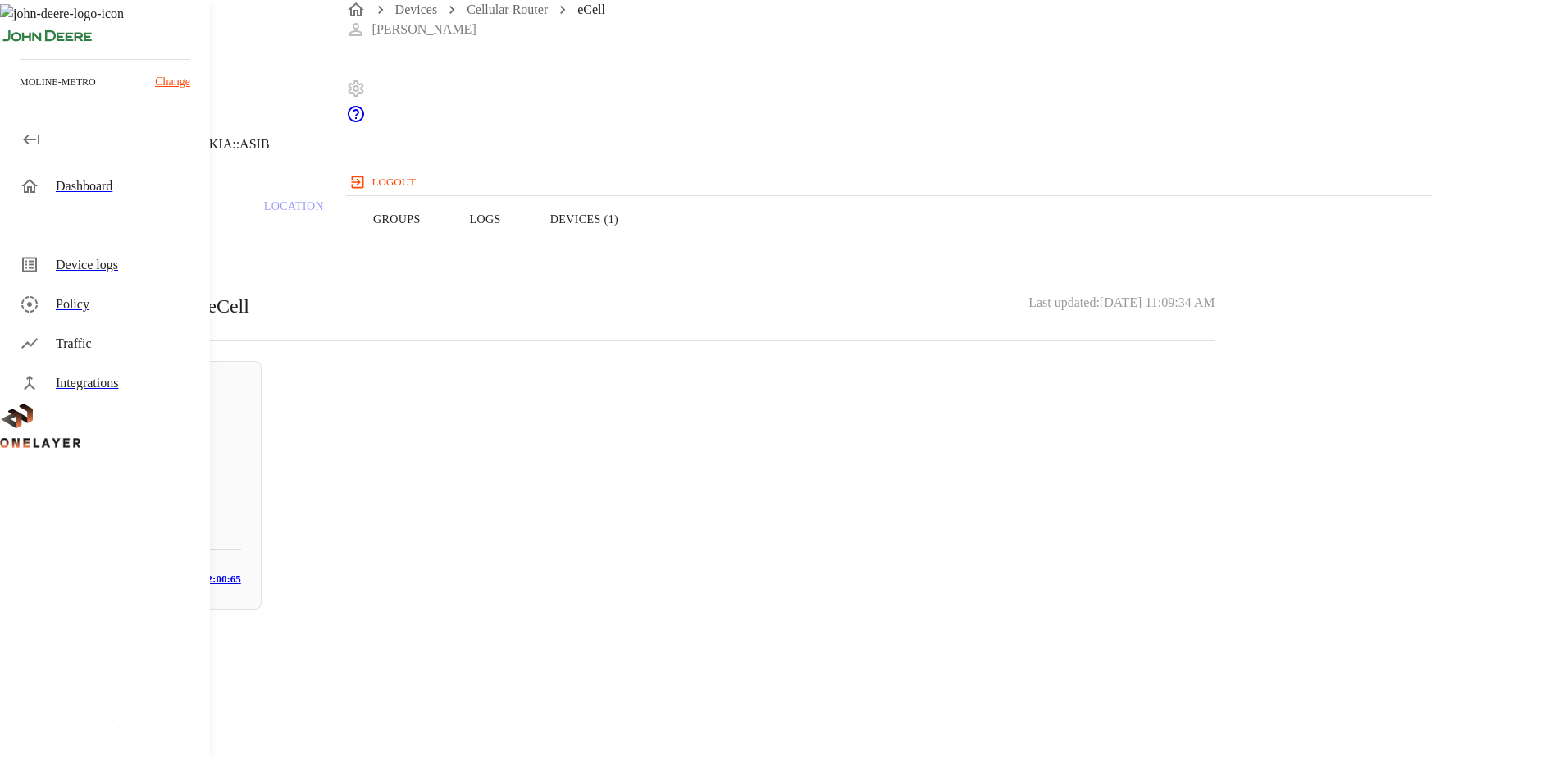
click at [525, 249] on button "Logs" at bounding box center [485, 219] width 80 height 104
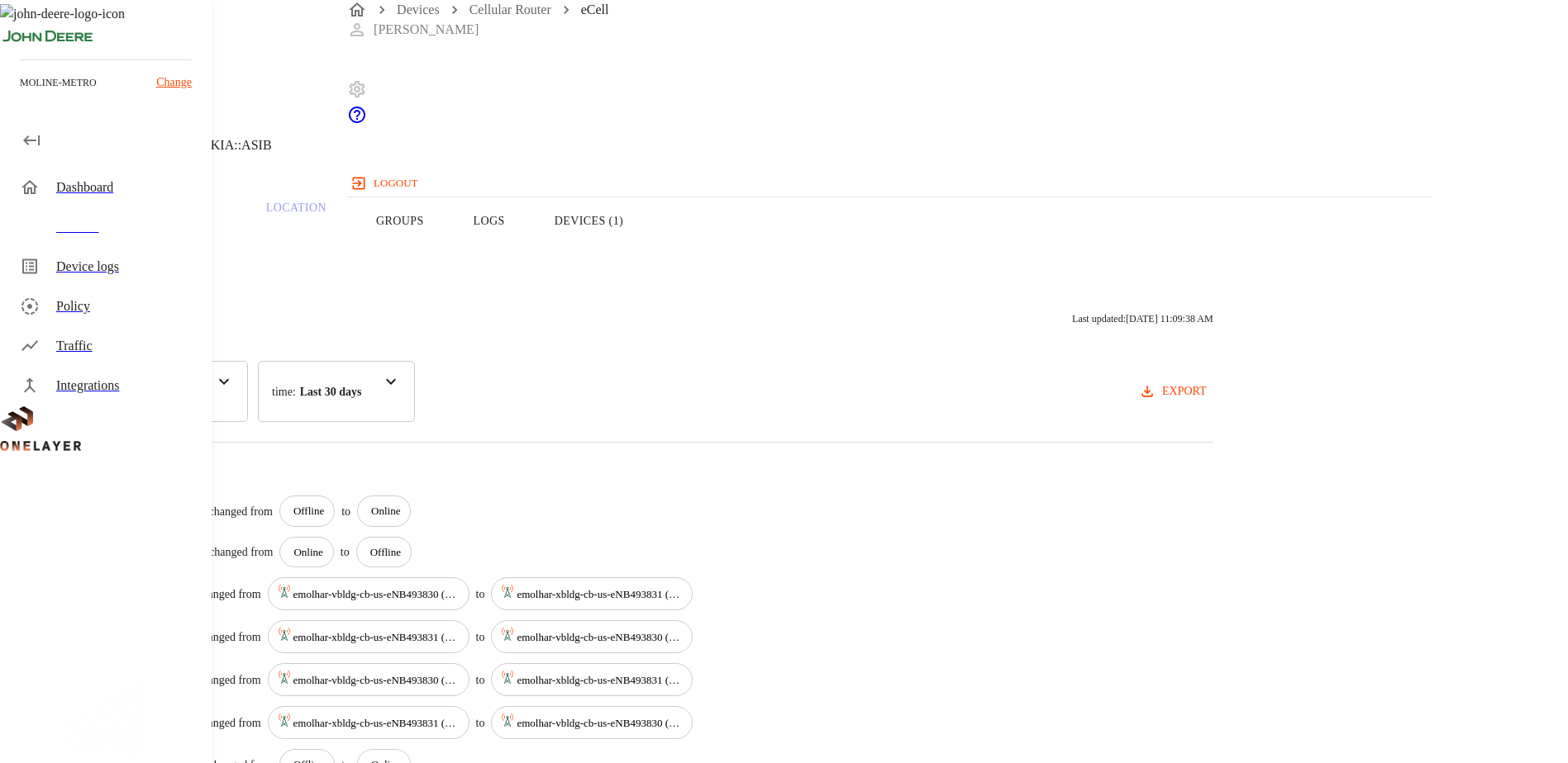
click at [114, 248] on button "Overview" at bounding box center [56, 220] width 114 height 105
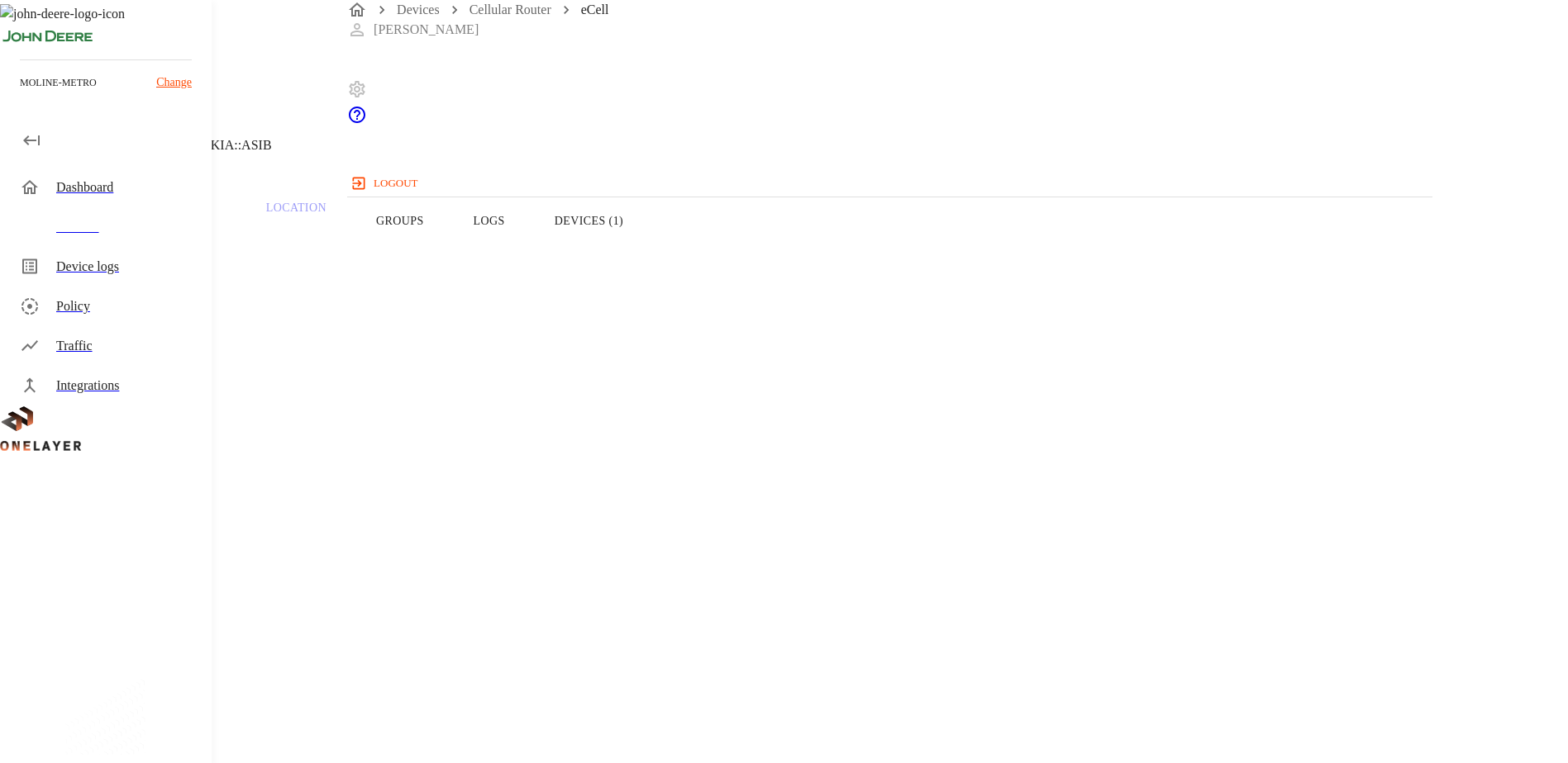
click at [648, 253] on button "Devices (1)" at bounding box center [588, 220] width 118 height 105
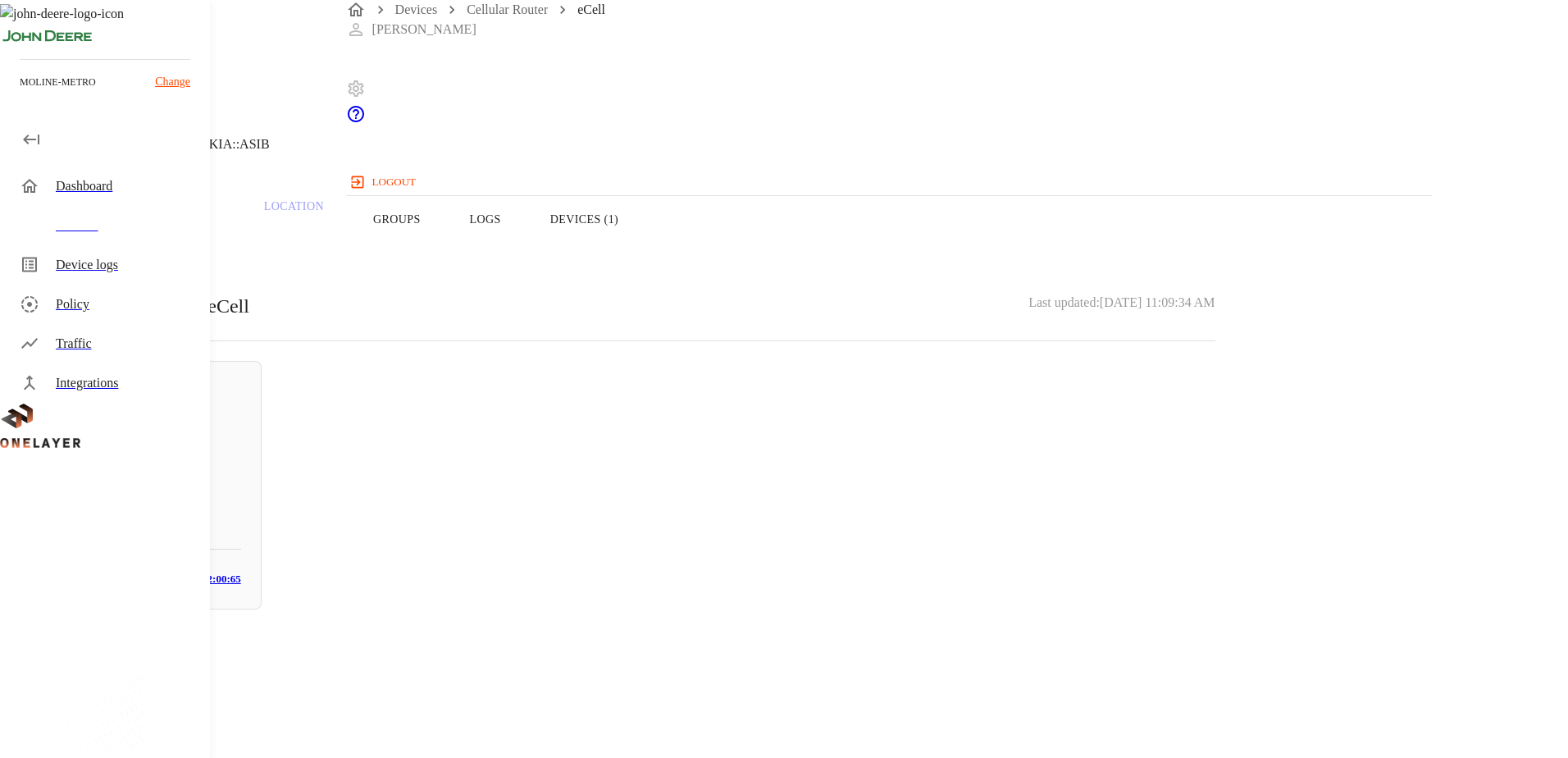
click at [525, 252] on button "Logs" at bounding box center [485, 219] width 80 height 104
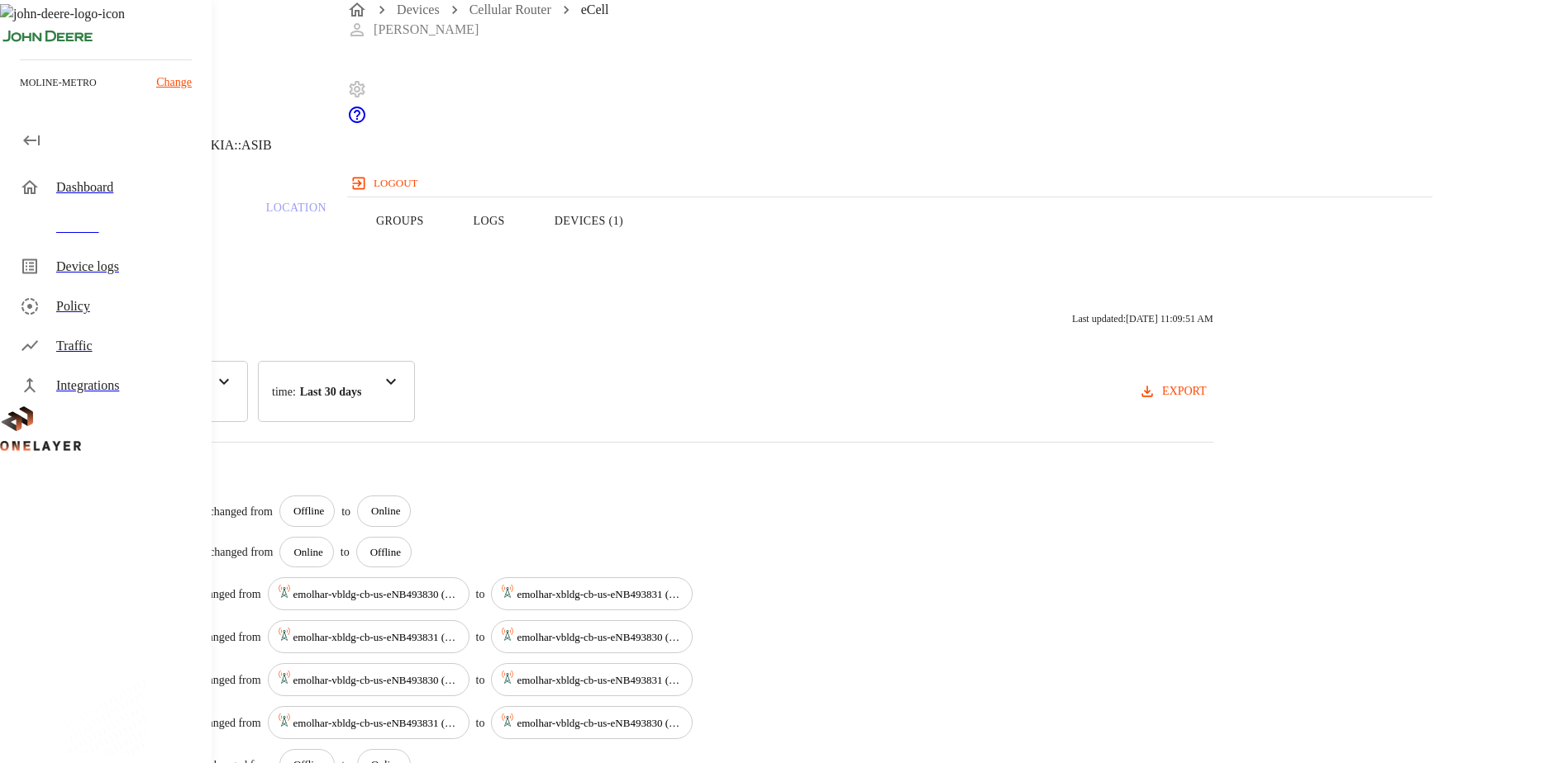
click at [648, 256] on button "Devices (1)" at bounding box center [588, 220] width 118 height 105
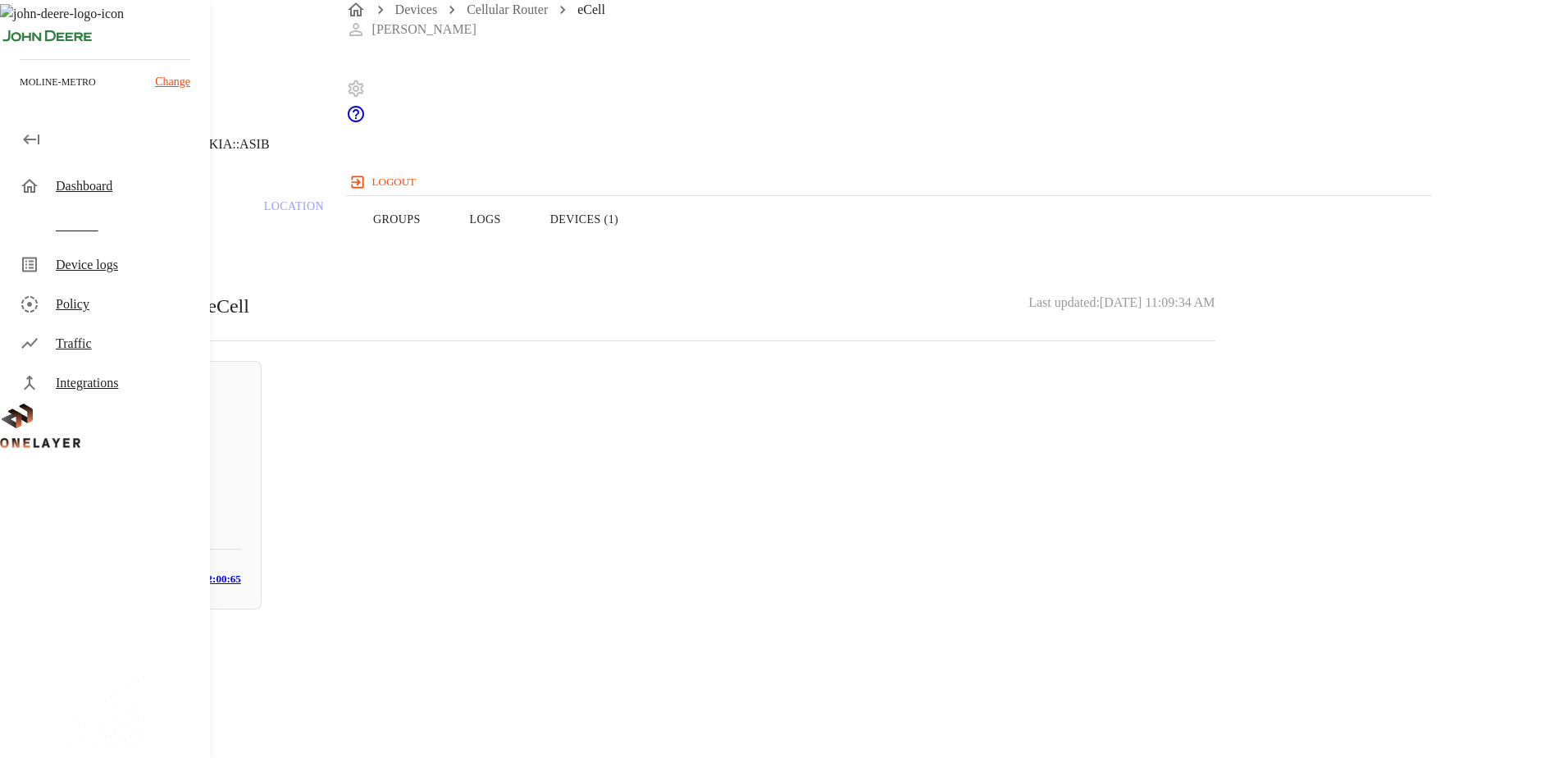
click at [241, 481] on h5 "ap-787047" at bounding box center [150, 490] width 181 height 26
drag, startPoint x: 954, startPoint y: 277, endPoint x: 882, endPoint y: 286, distance: 72.6
click at [882, 633] on p "10.137.84.229" at bounding box center [627, 644] width 1176 height 20
click at [387, 155] on header "ap-787047 NEW N/A 10.137.84.229 #b94ffeb6 Cell #DH240725609::NOKIA::ASIB" at bounding box center [627, 84] width 1255 height 167
click at [20, 94] on icon at bounding box center [10, 84] width 20 height 20
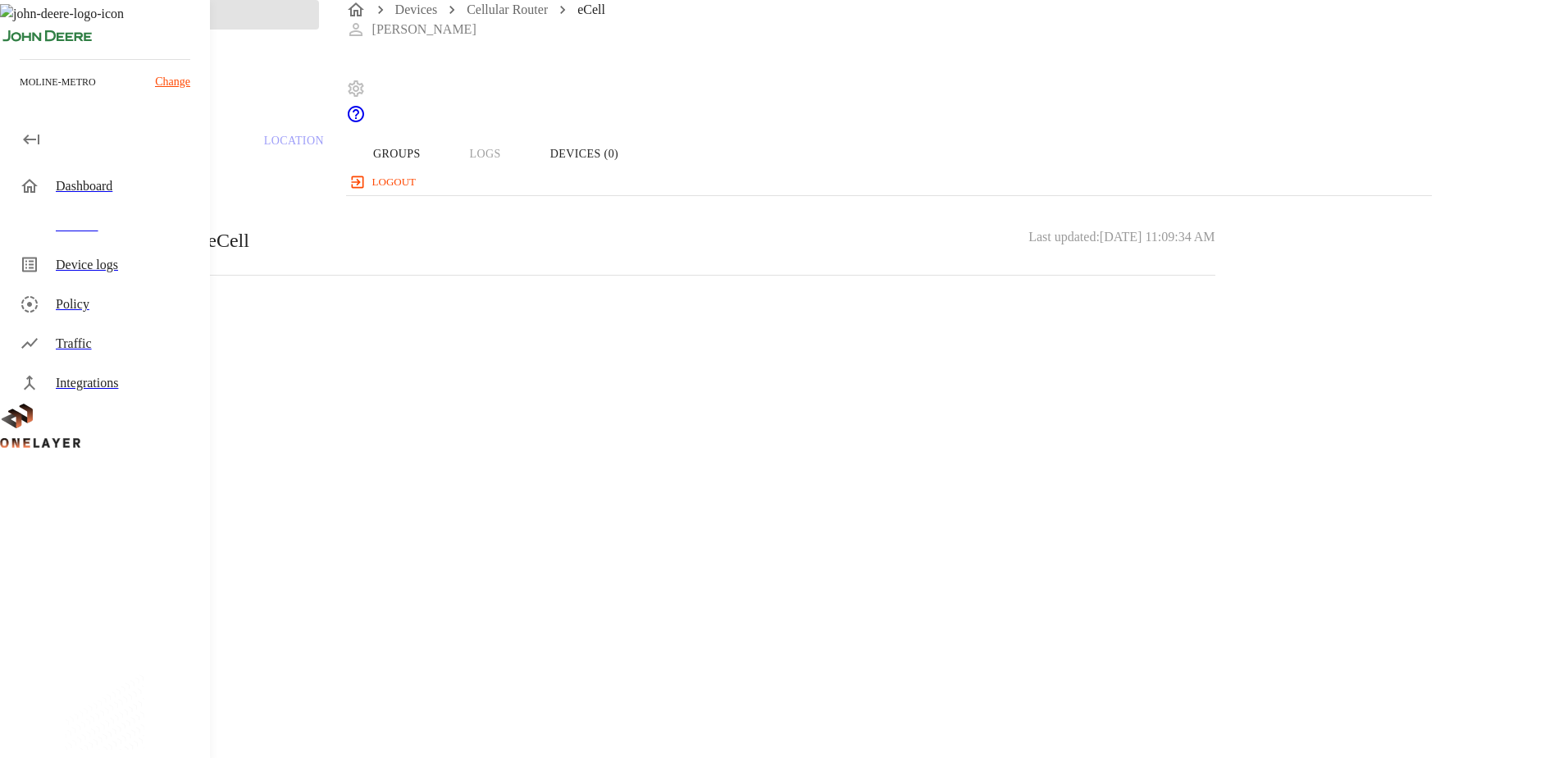
click at [20, 61] on icon at bounding box center [10, 51] width 20 height 20
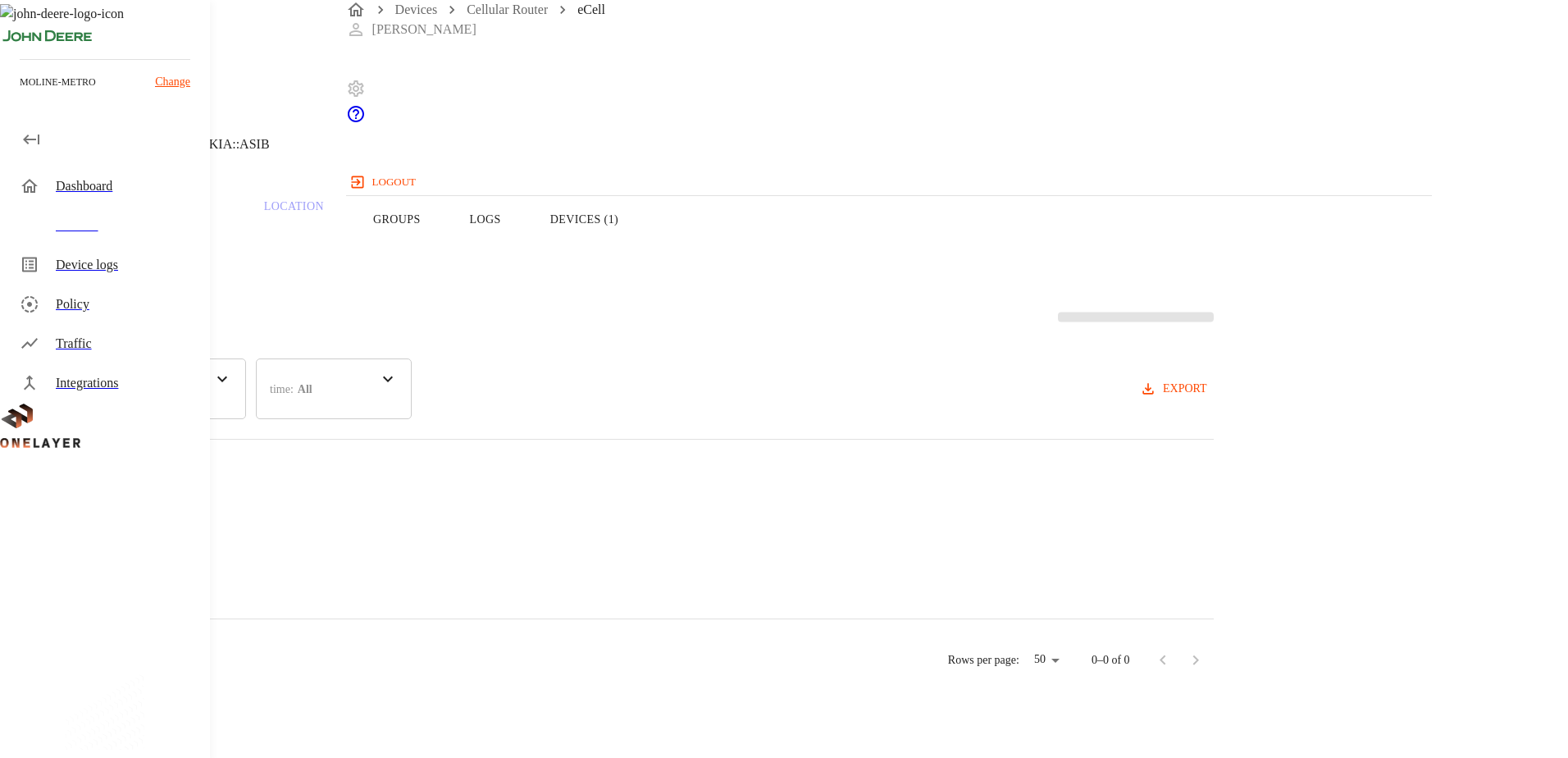
click at [20, 94] on icon at bounding box center [10, 84] width 20 height 20
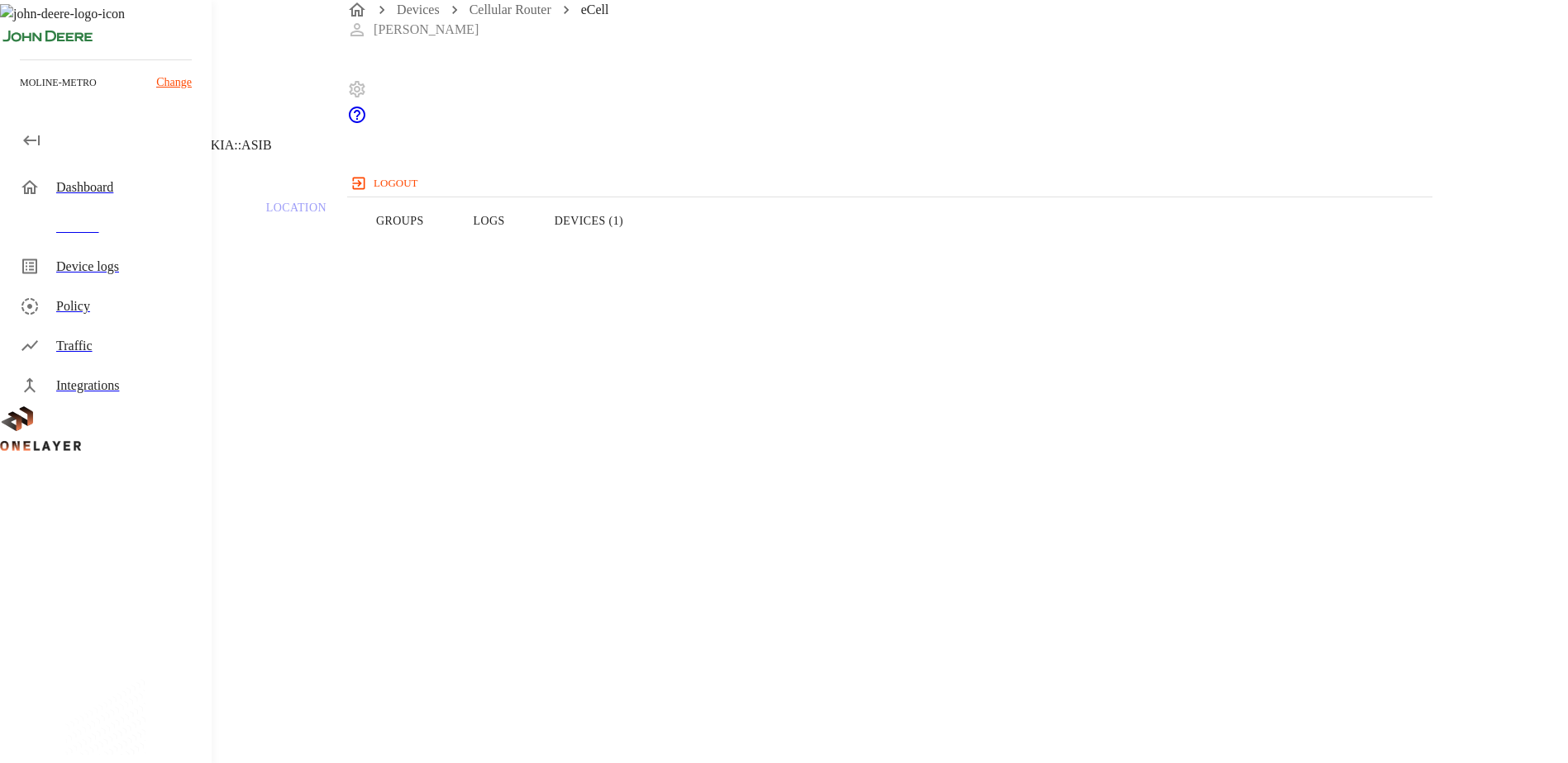
click at [10, 93] on icon at bounding box center [5, 84] width 10 height 17
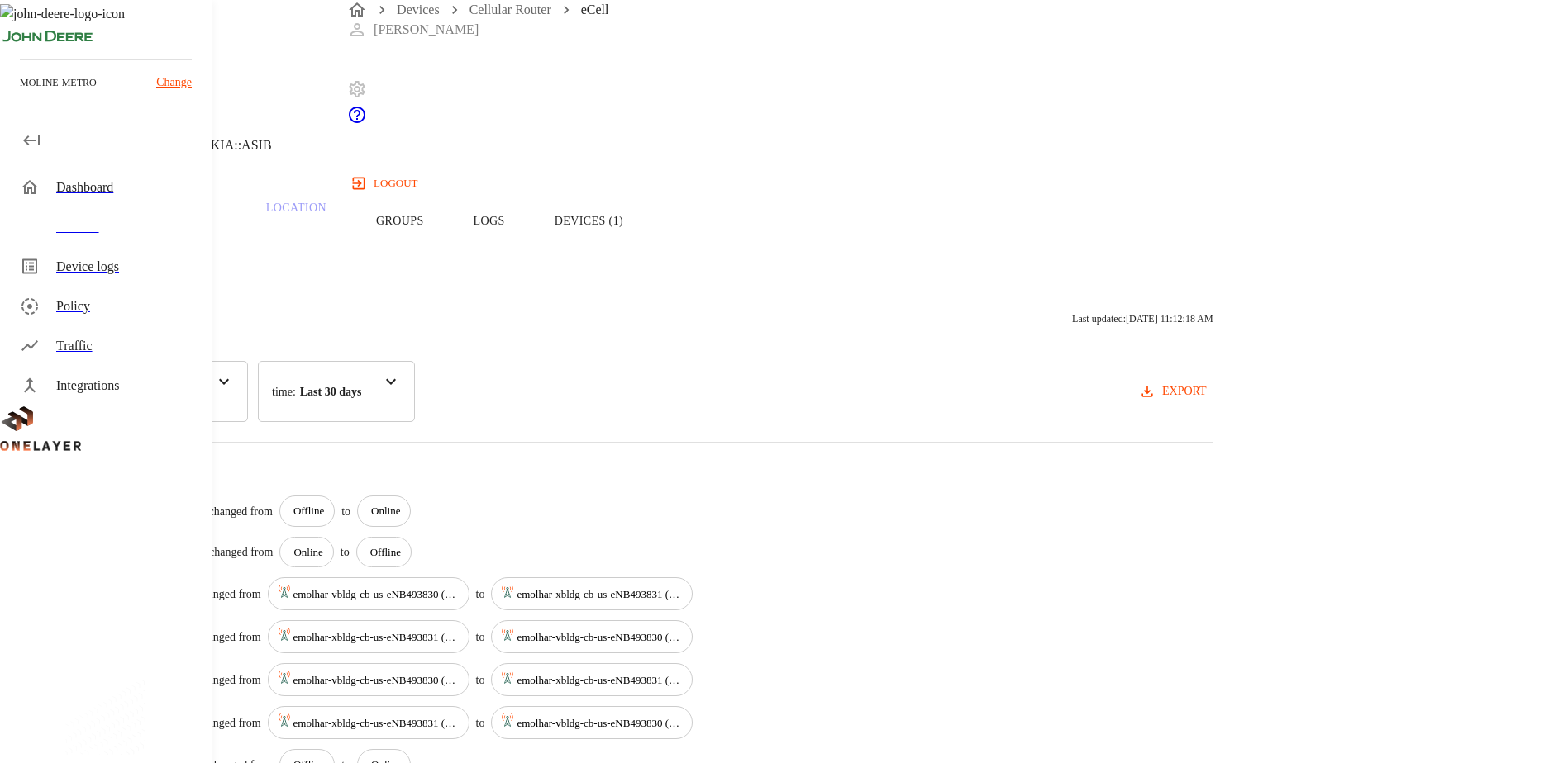
click at [10, 93] on icon at bounding box center [5, 84] width 10 height 17
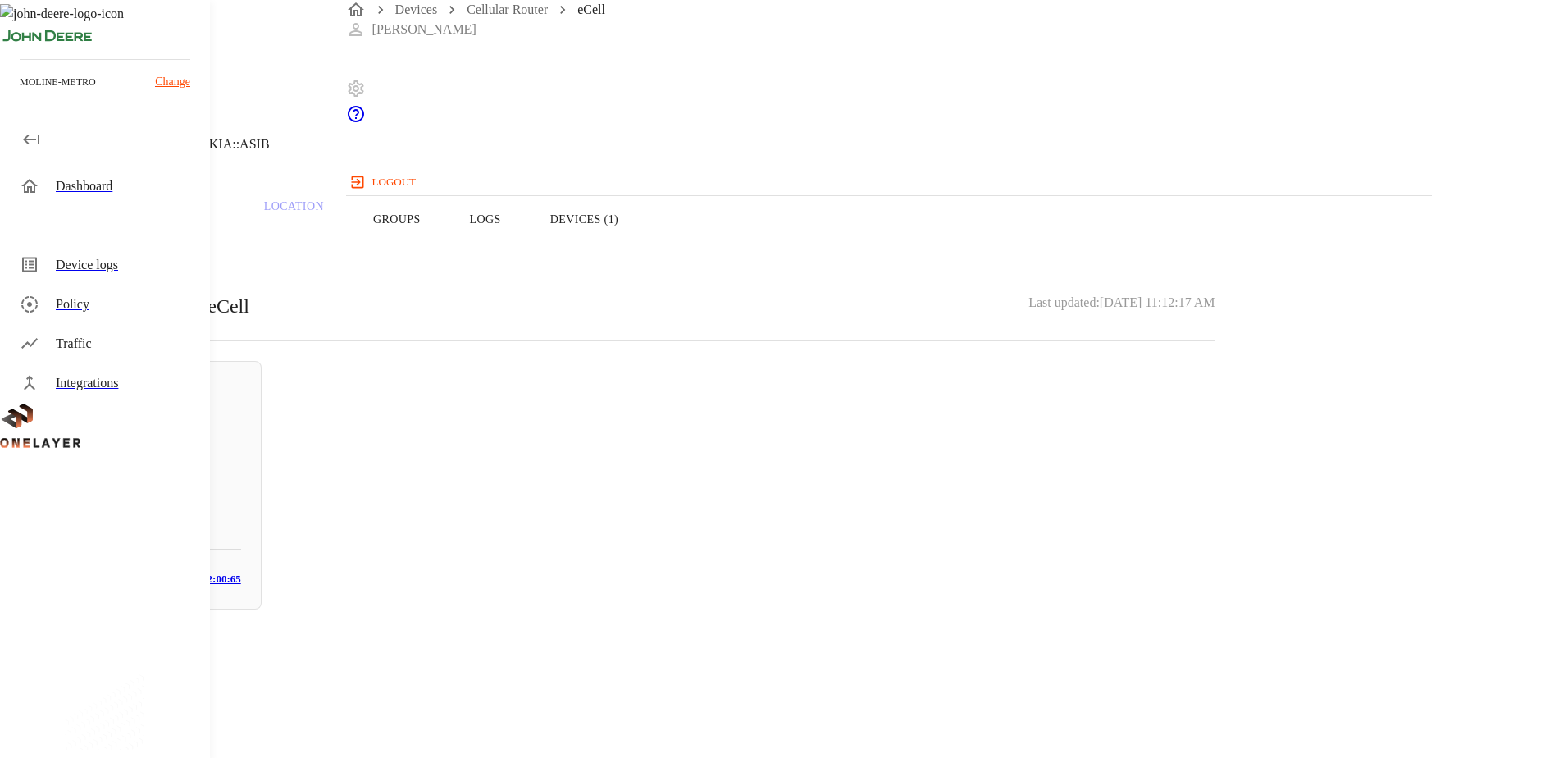
click at [10, 92] on icon at bounding box center [5, 84] width 10 height 17
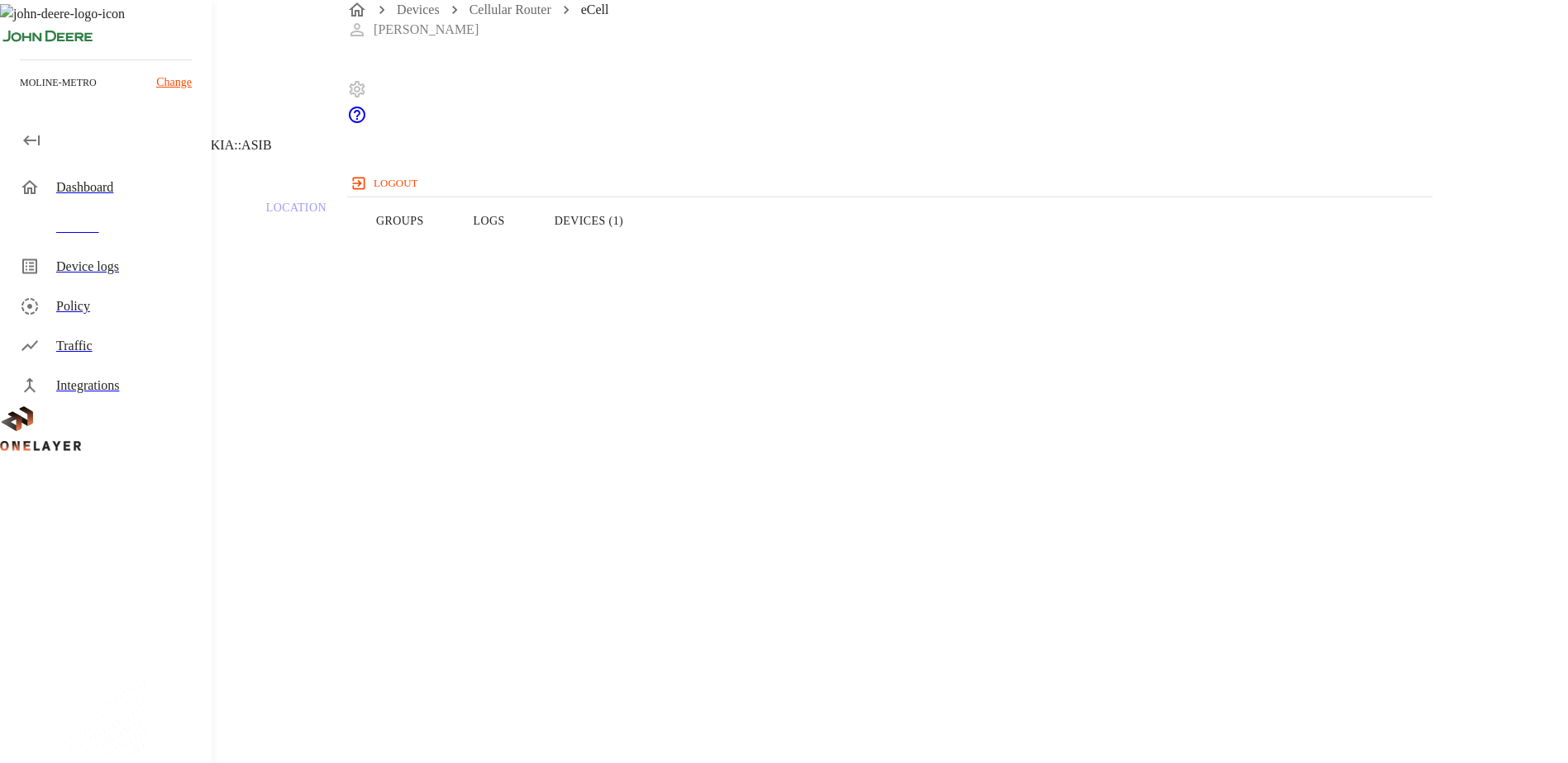
click at [20, 94] on icon at bounding box center [10, 84] width 20 height 20
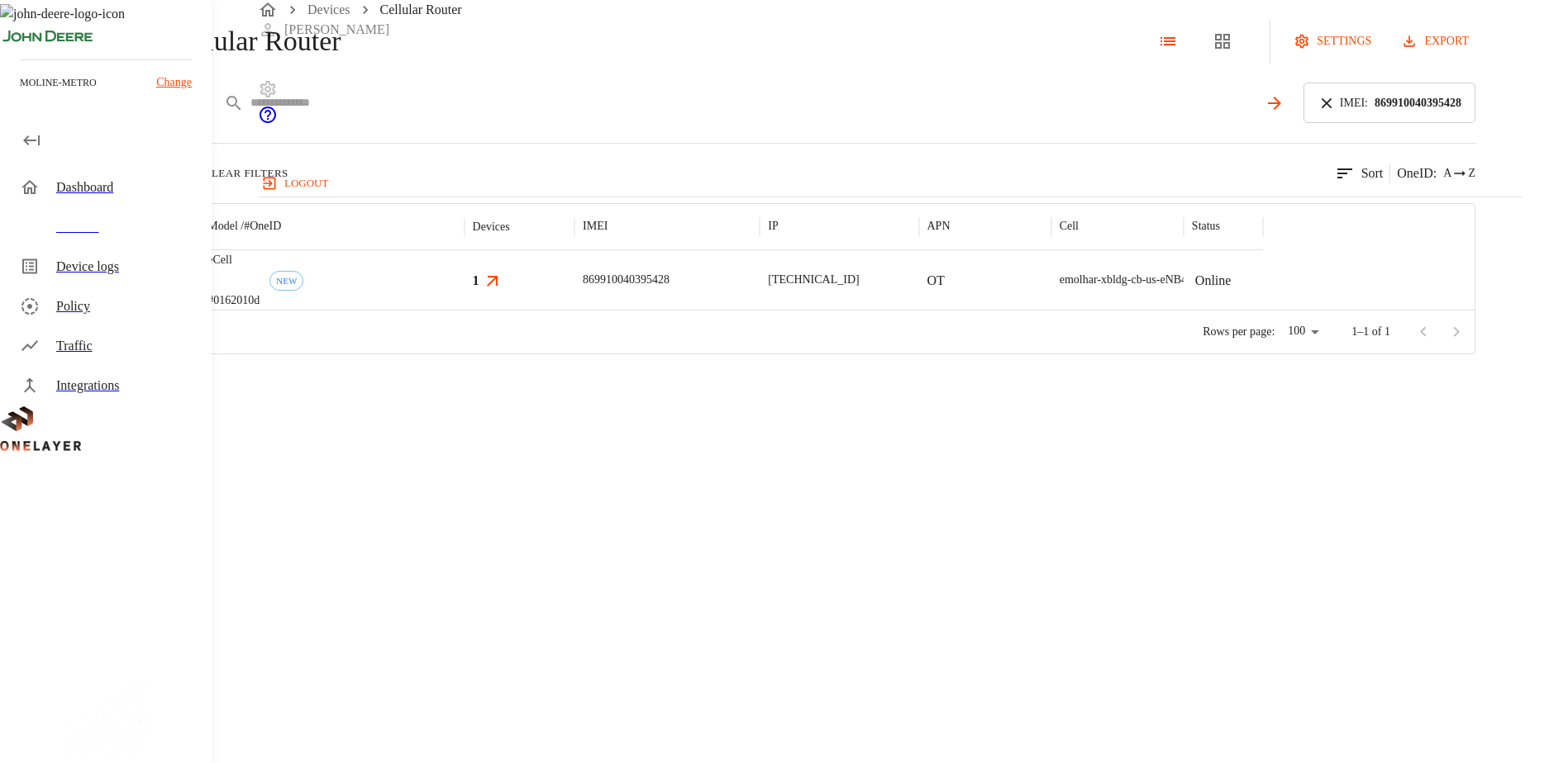
click at [972, 114] on input "text" at bounding box center [754, 103] width 1007 height 24
paste input "**********"
type input "**********"
click at [1336, 113] on icon at bounding box center [1326, 103] width 19 height 19
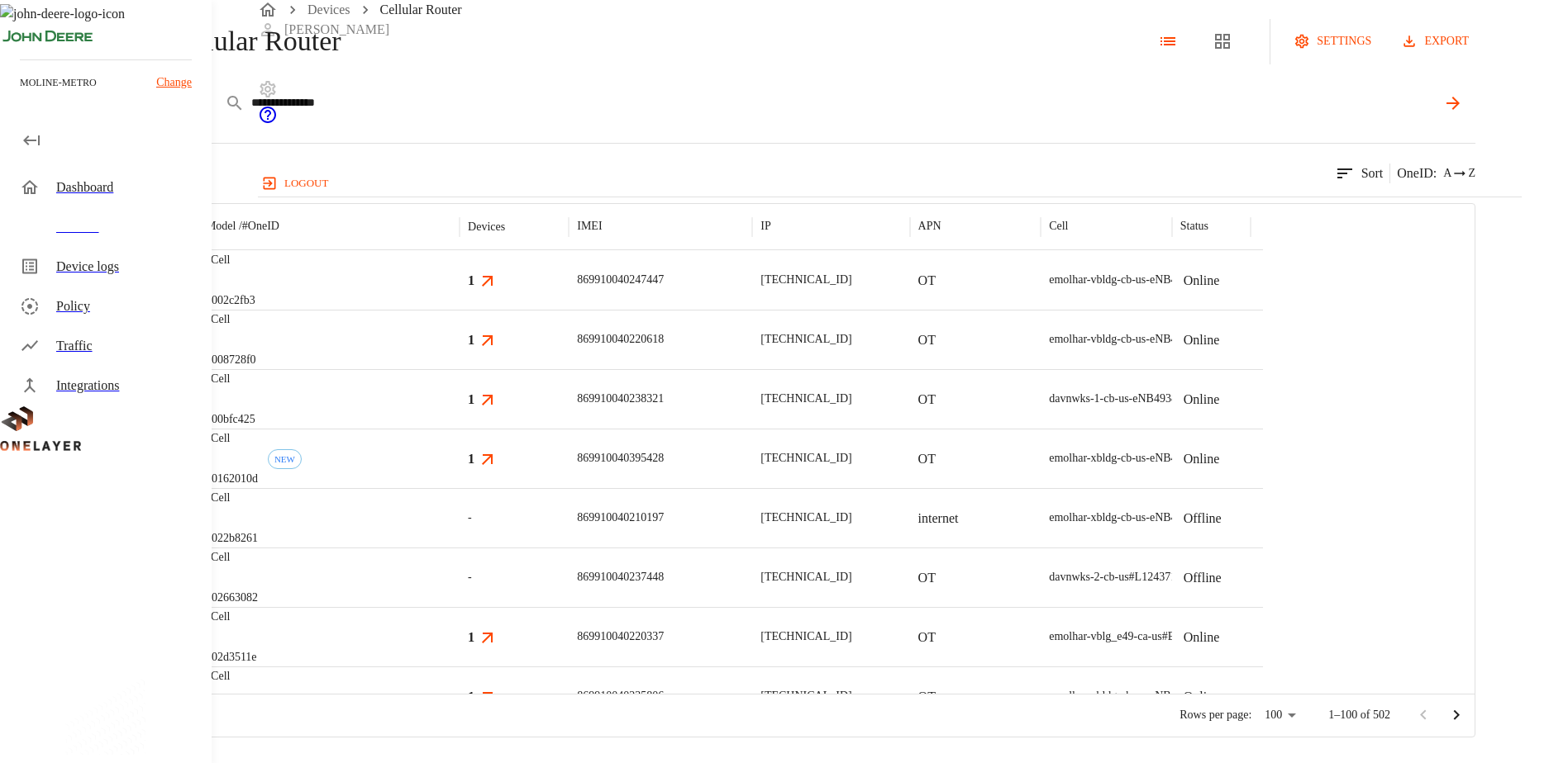
click at [1463, 114] on icon at bounding box center [1453, 103] width 20 height 20
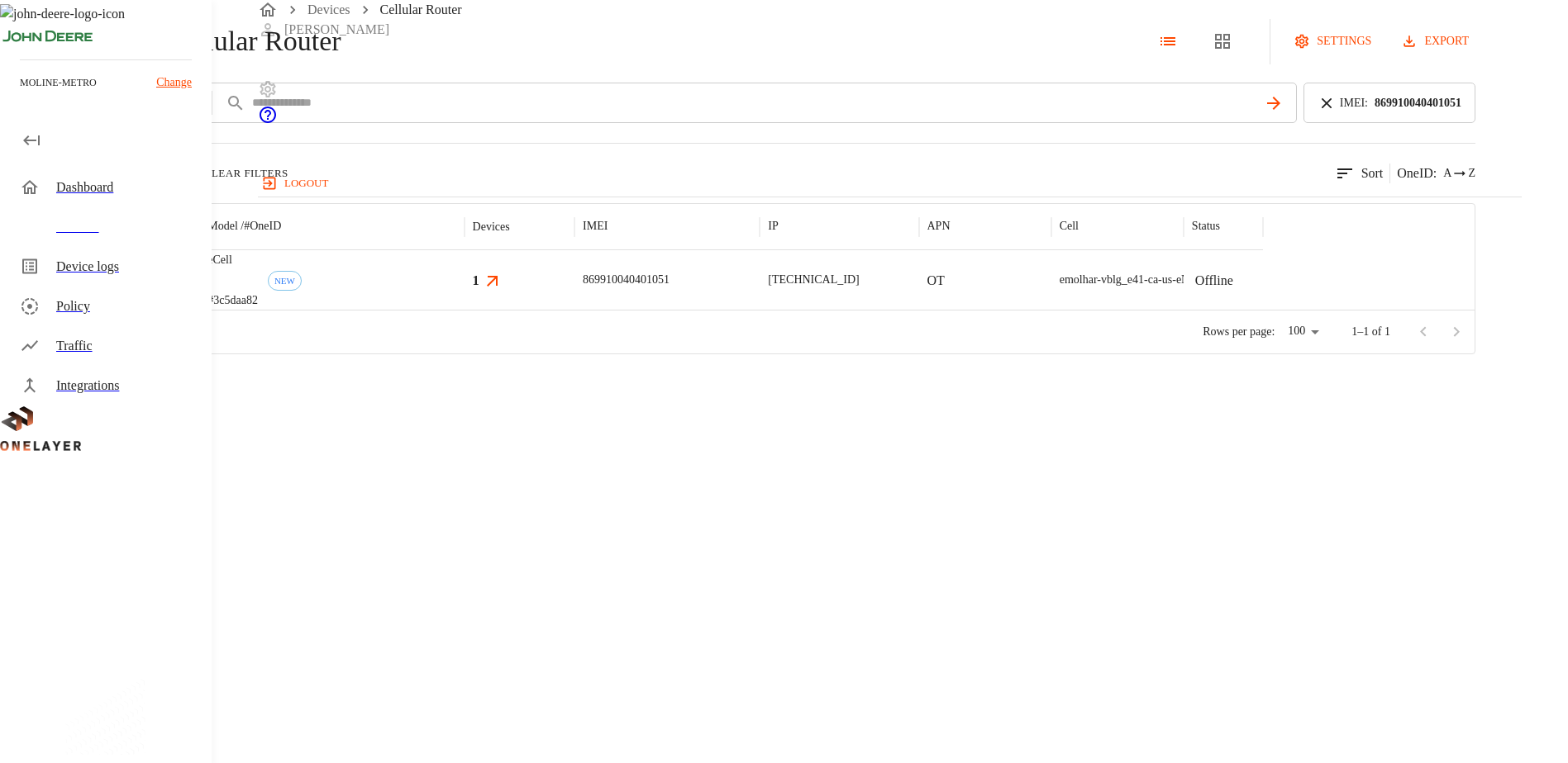
click at [141, 289] on img "MultiTech" at bounding box center [109, 280] width 61 height 17
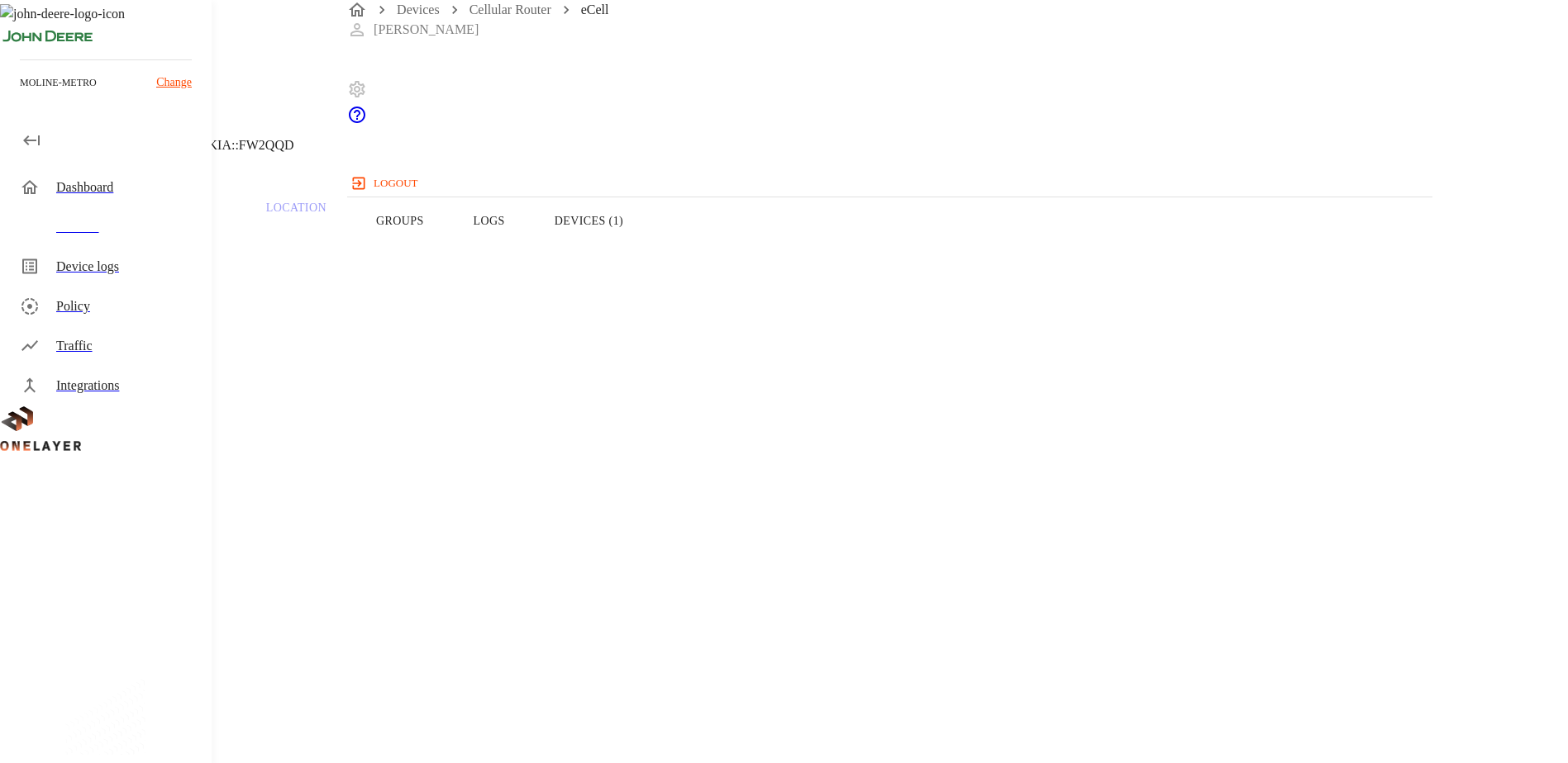
click at [648, 258] on button "Devices (1)" at bounding box center [588, 220] width 118 height 105
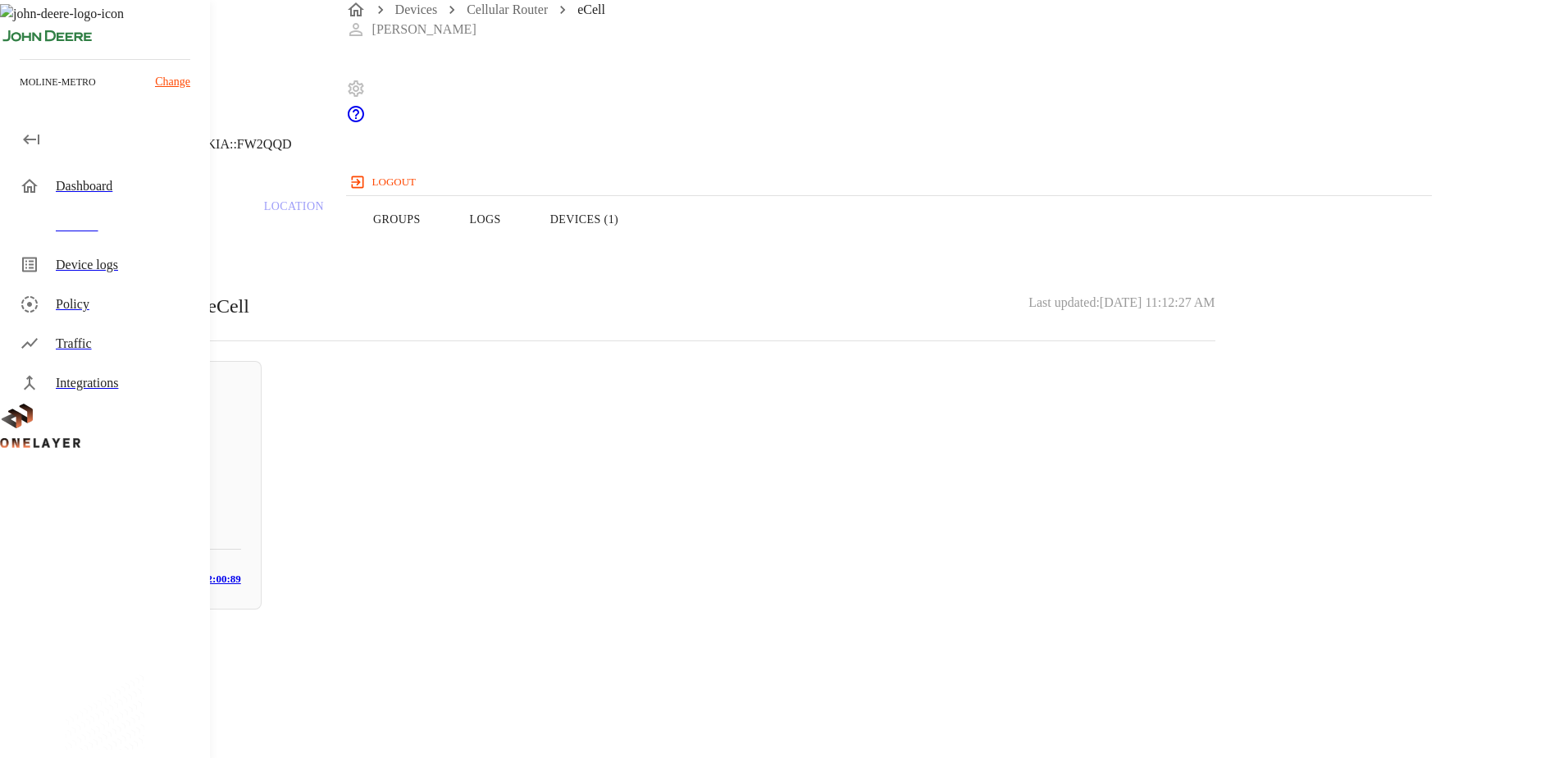
click at [20, 94] on icon at bounding box center [10, 84] width 20 height 20
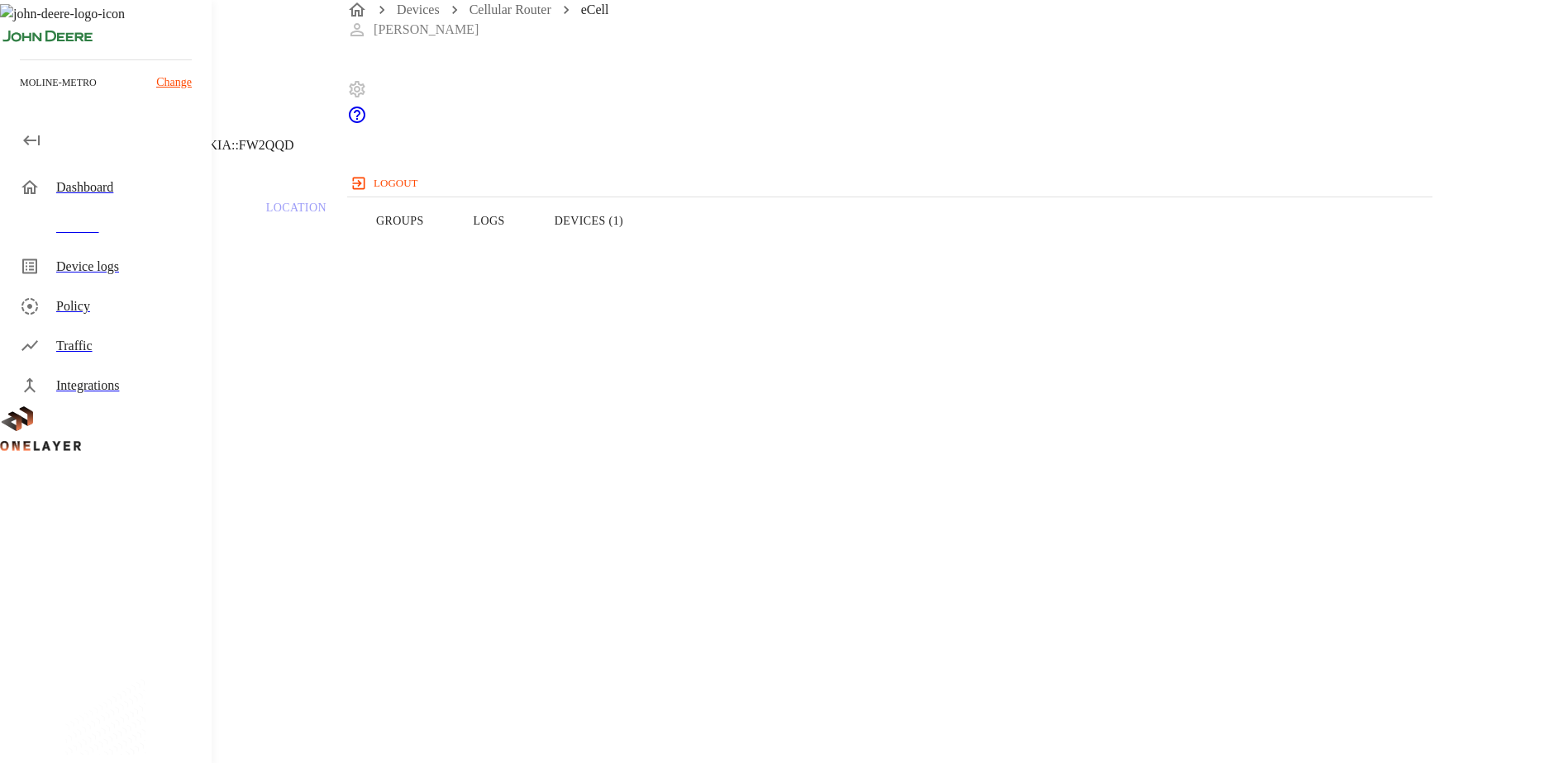
click at [20, 94] on icon at bounding box center [10, 84] width 20 height 20
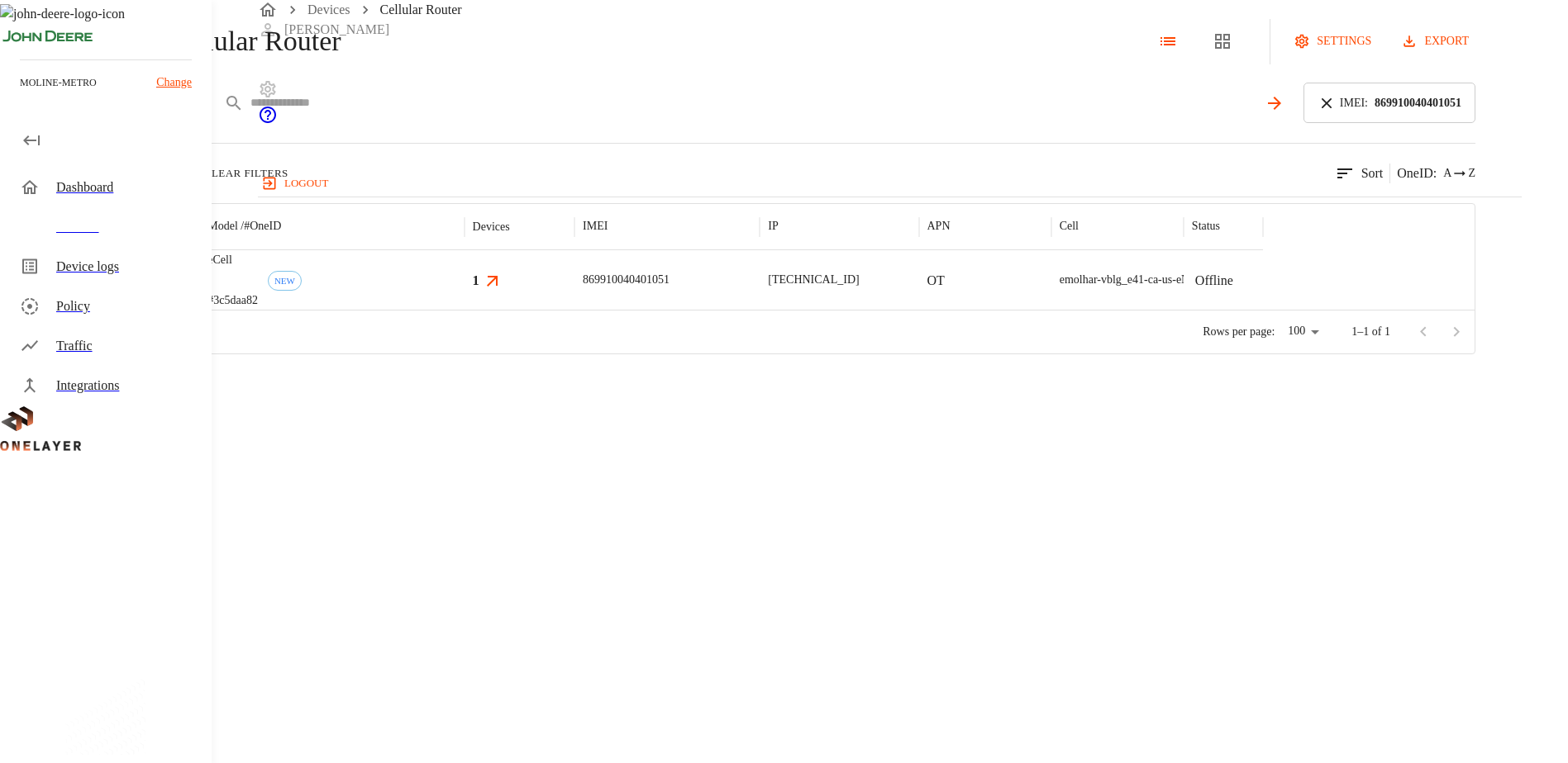
click at [650, 114] on input "text" at bounding box center [754, 103] width 1007 height 24
click at [1336, 113] on icon at bounding box center [1326, 103] width 19 height 19
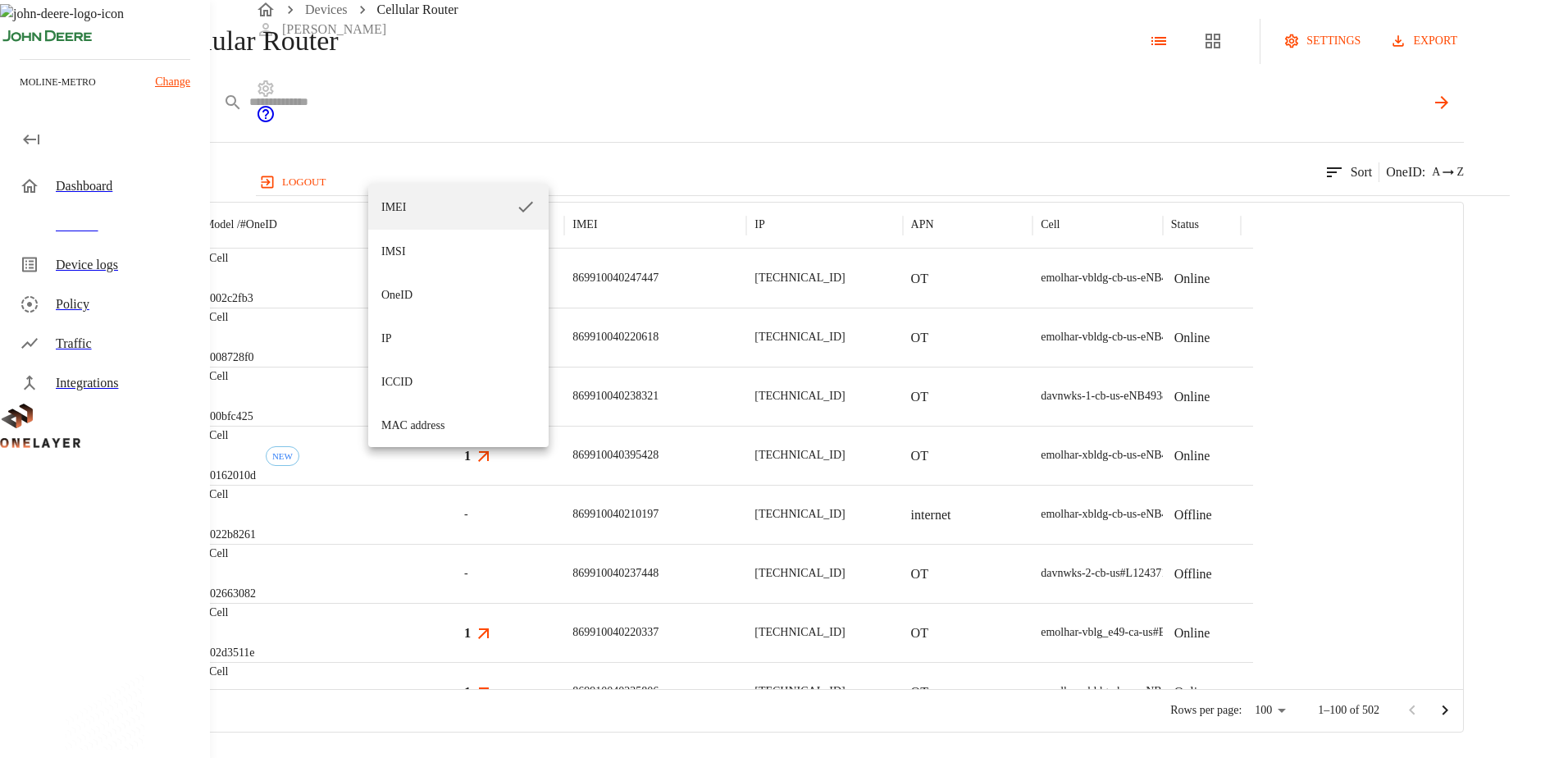
click at [448, 167] on body "Devices Cellular Router Jameson Nebel logout moline-metro Change Dashboard Devi…" at bounding box center [784, 366] width 1568 height 733
click at [410, 387] on li "ICCID" at bounding box center [459, 382] width 180 height 43
type input "*****"
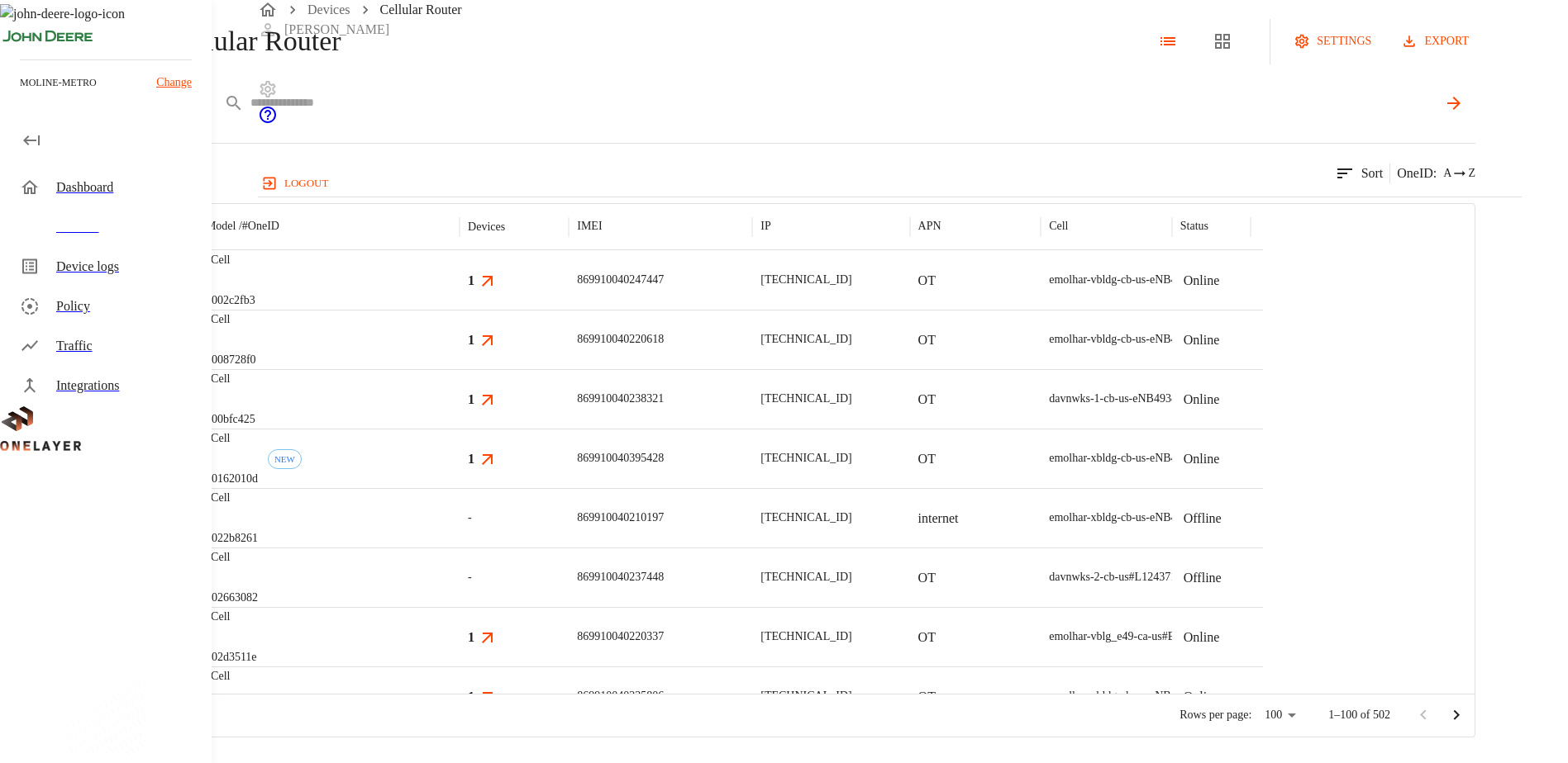
click at [562, 114] on input "text" at bounding box center [843, 103] width 1186 height 24
paste input "**********"
type input "**********"
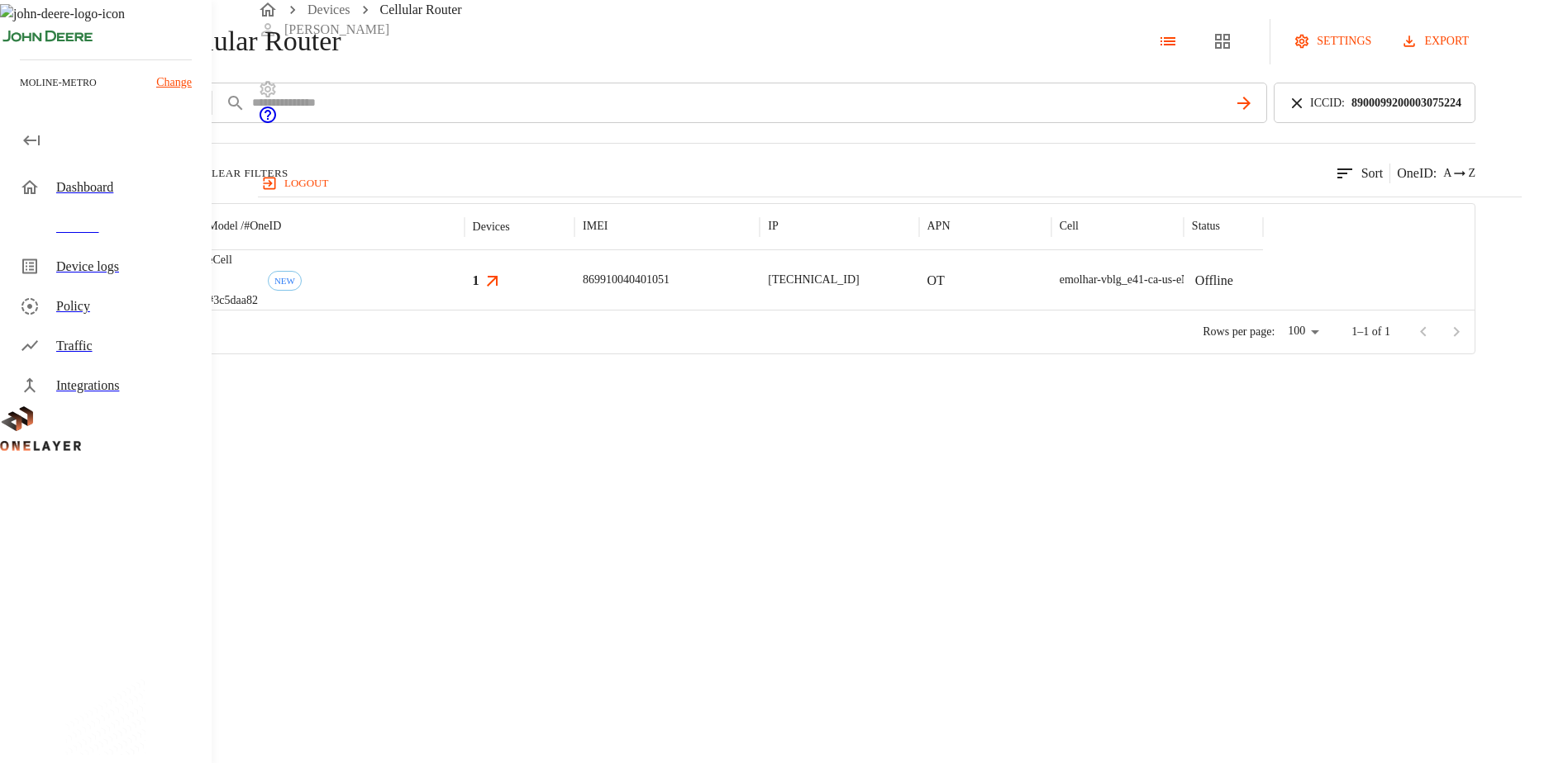
click at [141, 289] on img "MultiTech" at bounding box center [109, 280] width 61 height 17
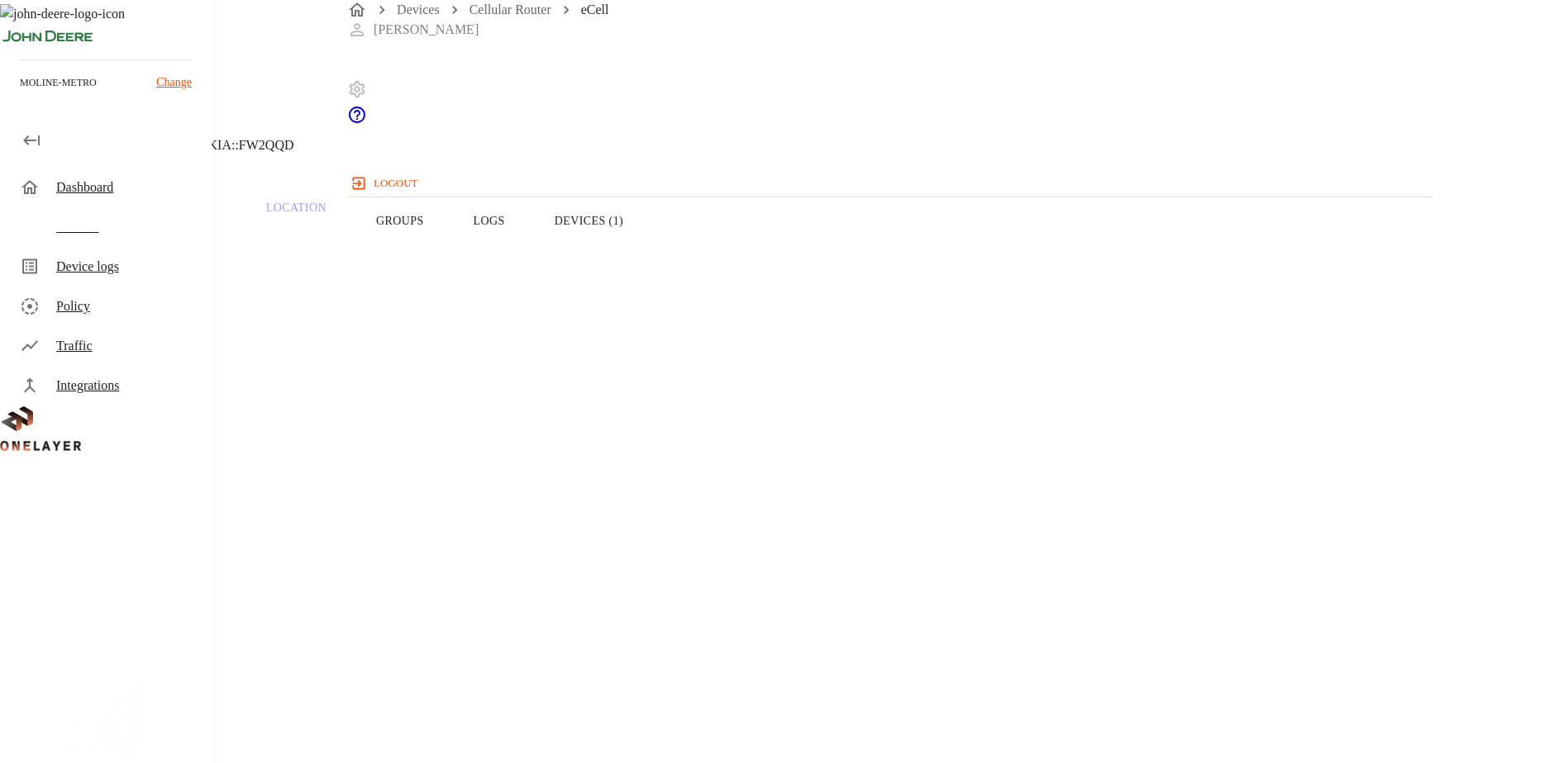
click at [529, 250] on button "Logs" at bounding box center [489, 220] width 81 height 105
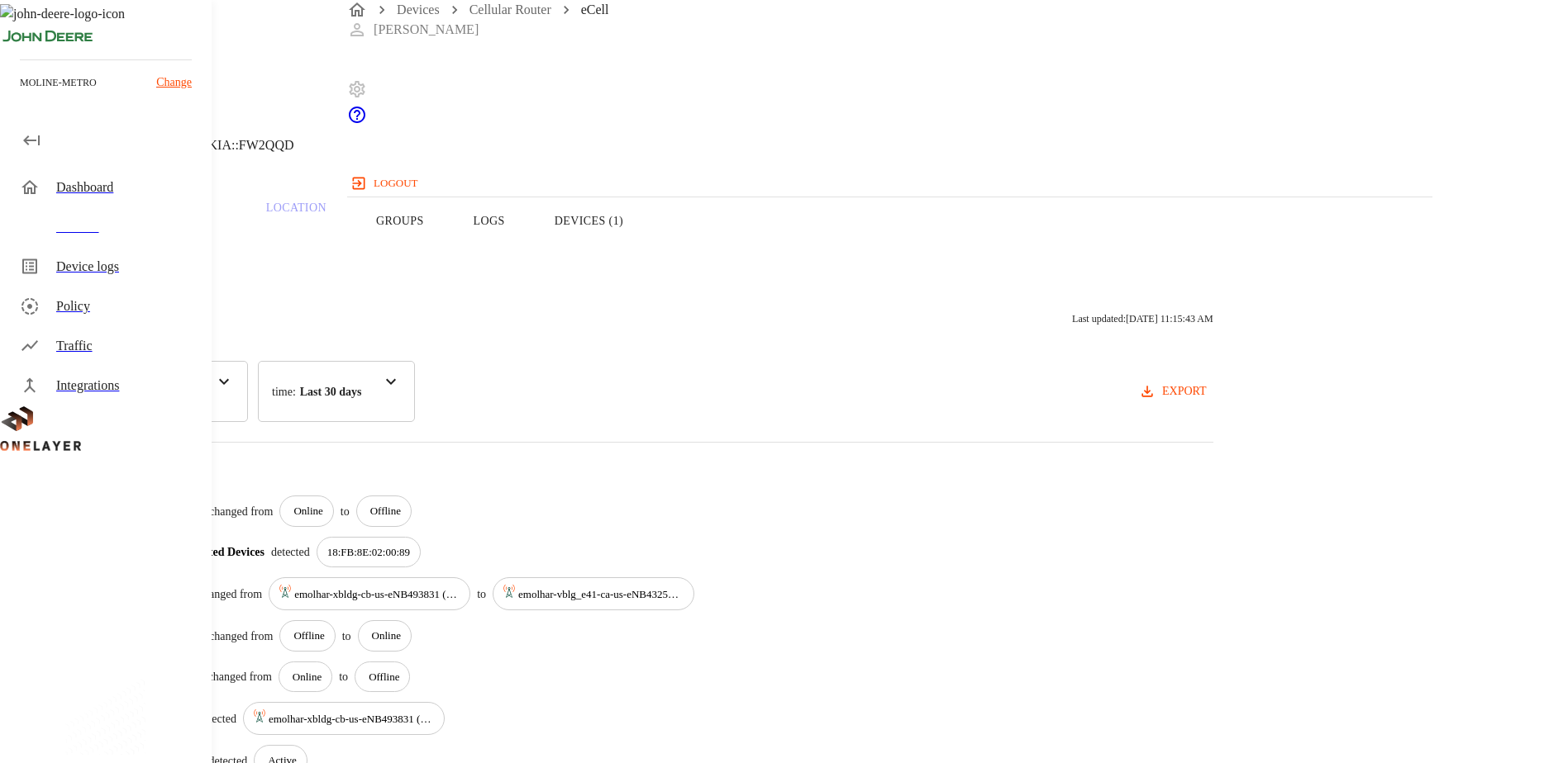
drag, startPoint x: 381, startPoint y: 242, endPoint x: 392, endPoint y: 242, distance: 11.0
click at [114, 242] on button "Overview" at bounding box center [56, 220] width 114 height 105
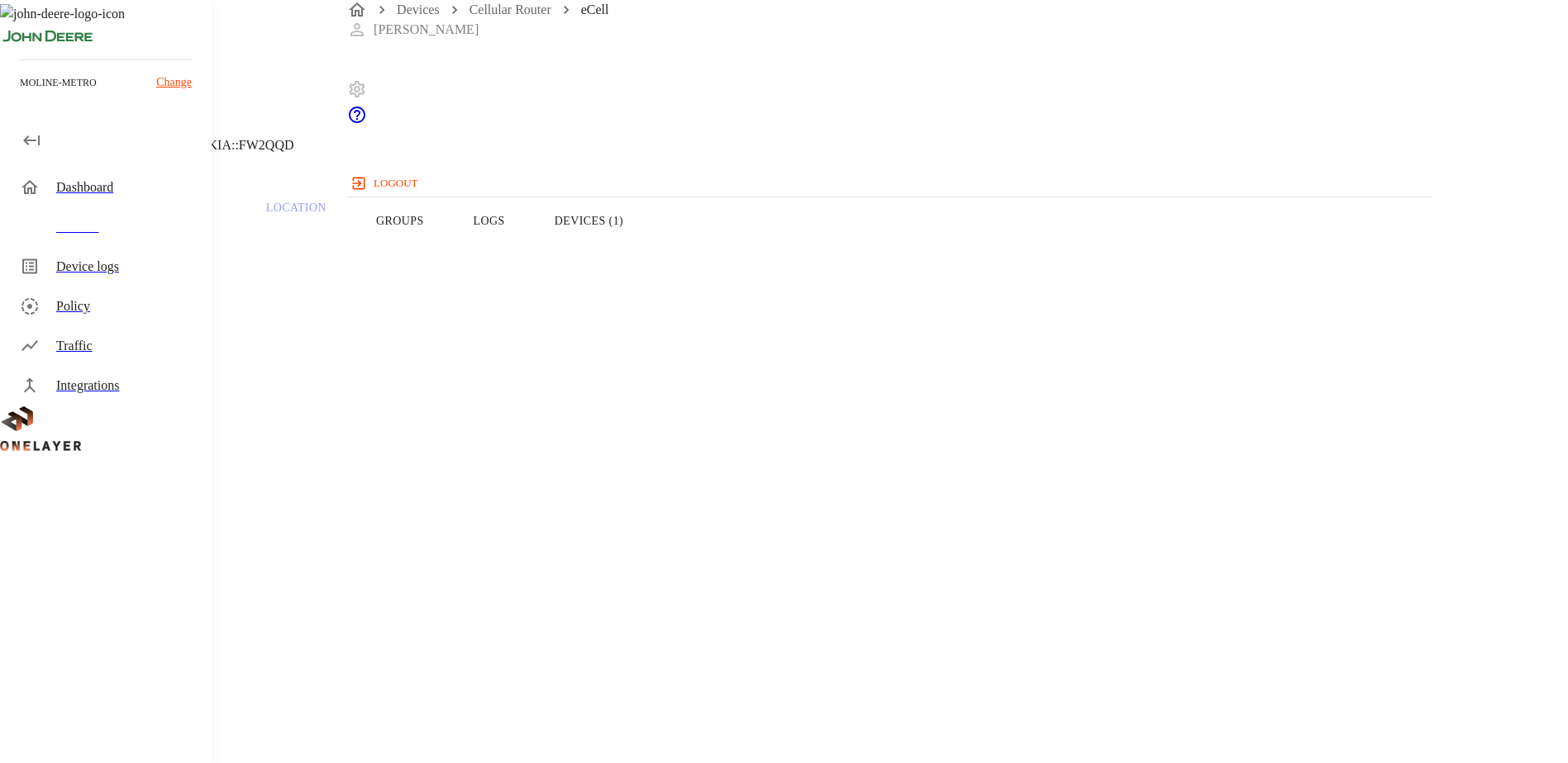
click at [529, 255] on button "Logs" at bounding box center [489, 220] width 81 height 105
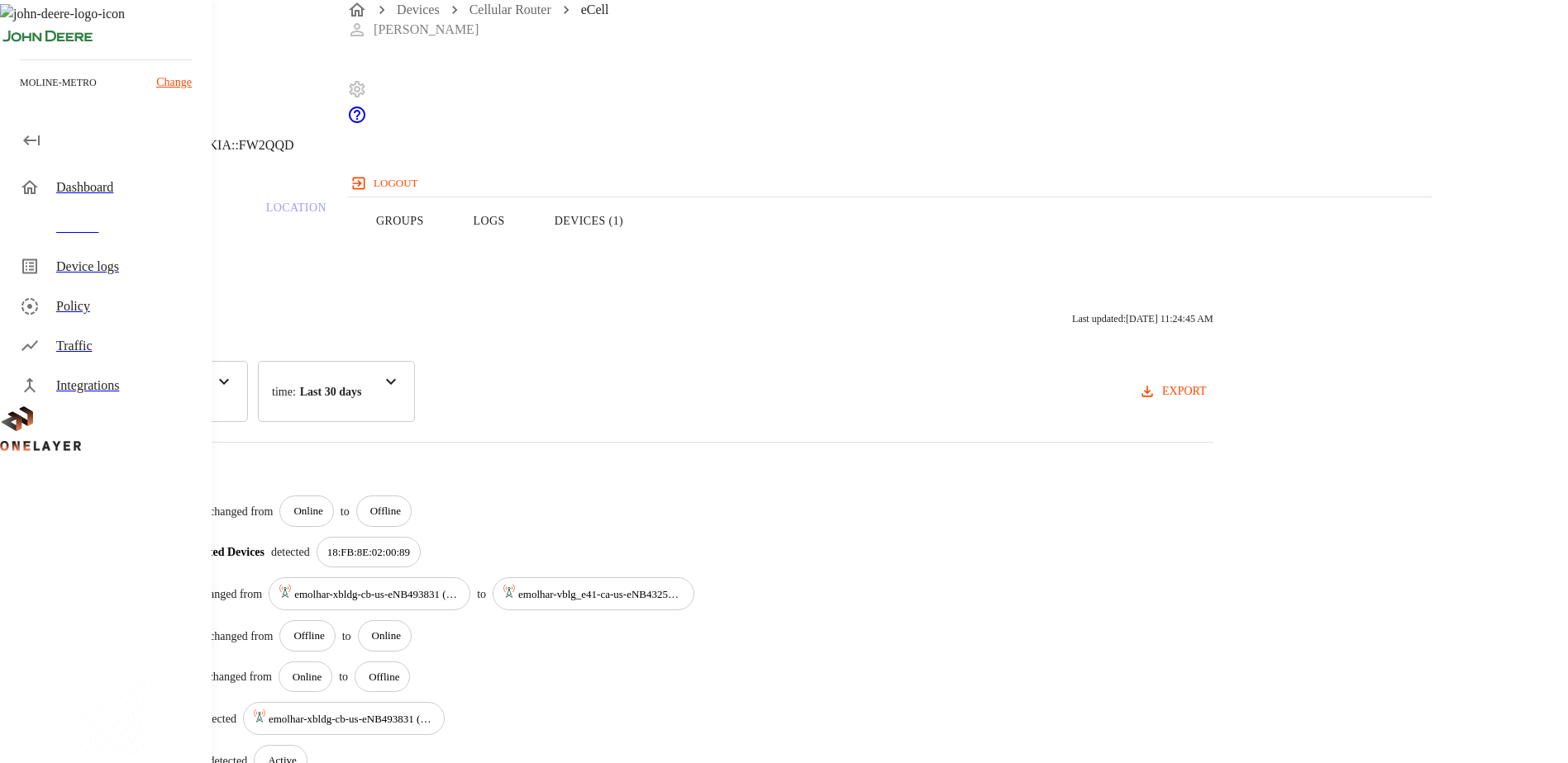
click at [114, 241] on button "Overview" at bounding box center [56, 220] width 114 height 105
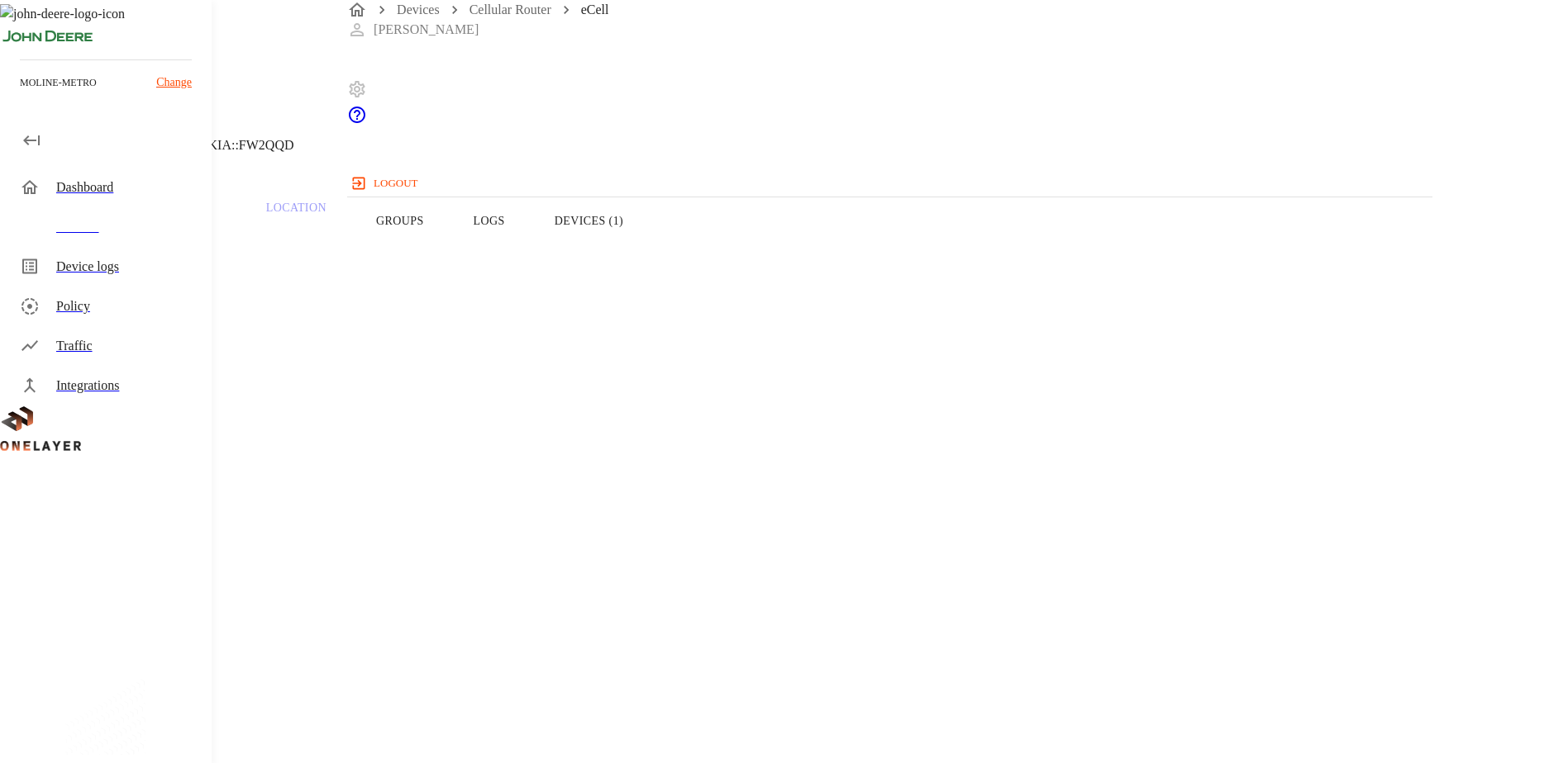
click at [648, 249] on button "Devices (1)" at bounding box center [588, 220] width 118 height 105
